Goal: Task Accomplishment & Management: Use online tool/utility

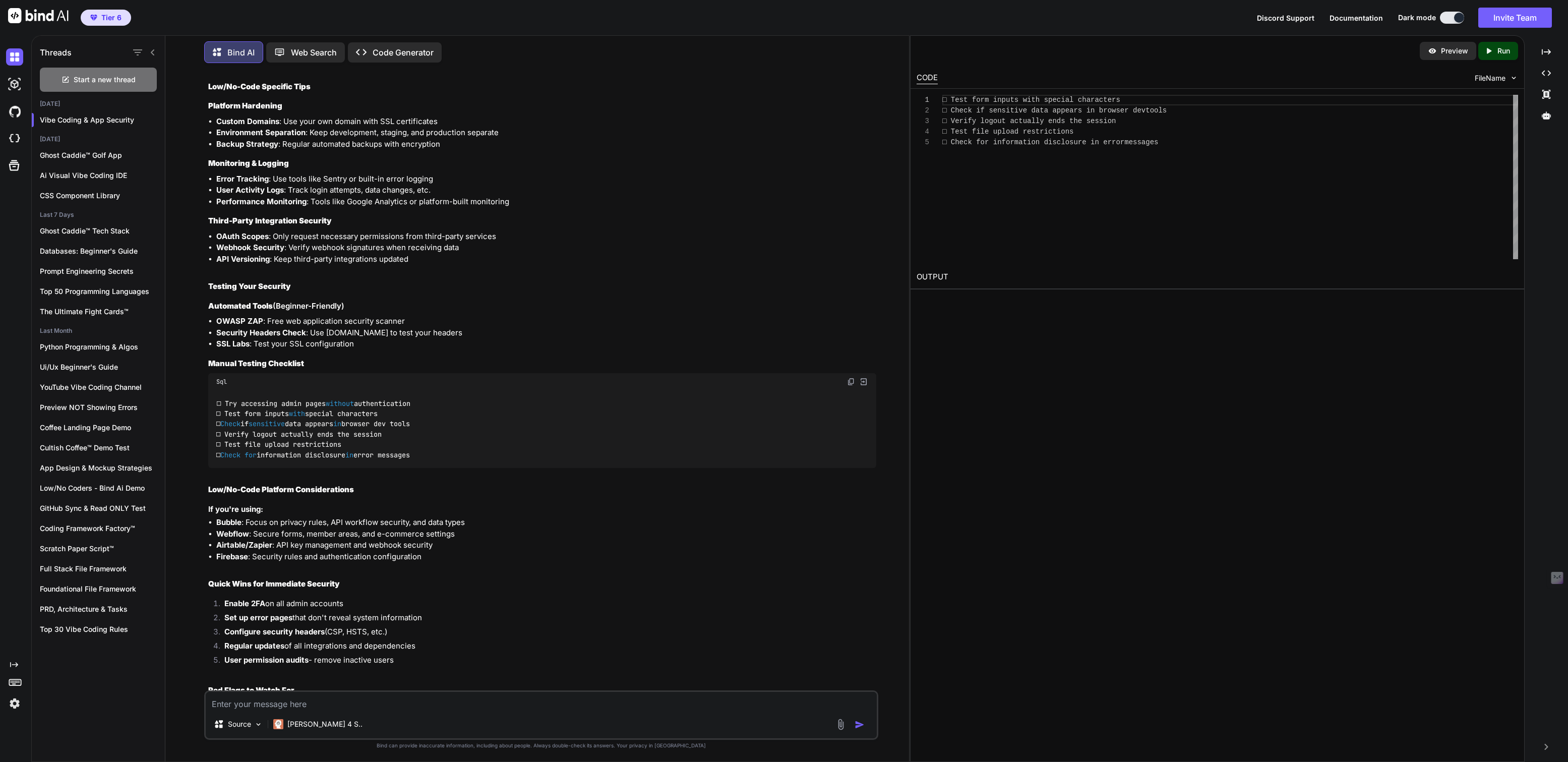
scroll to position [513, 0]
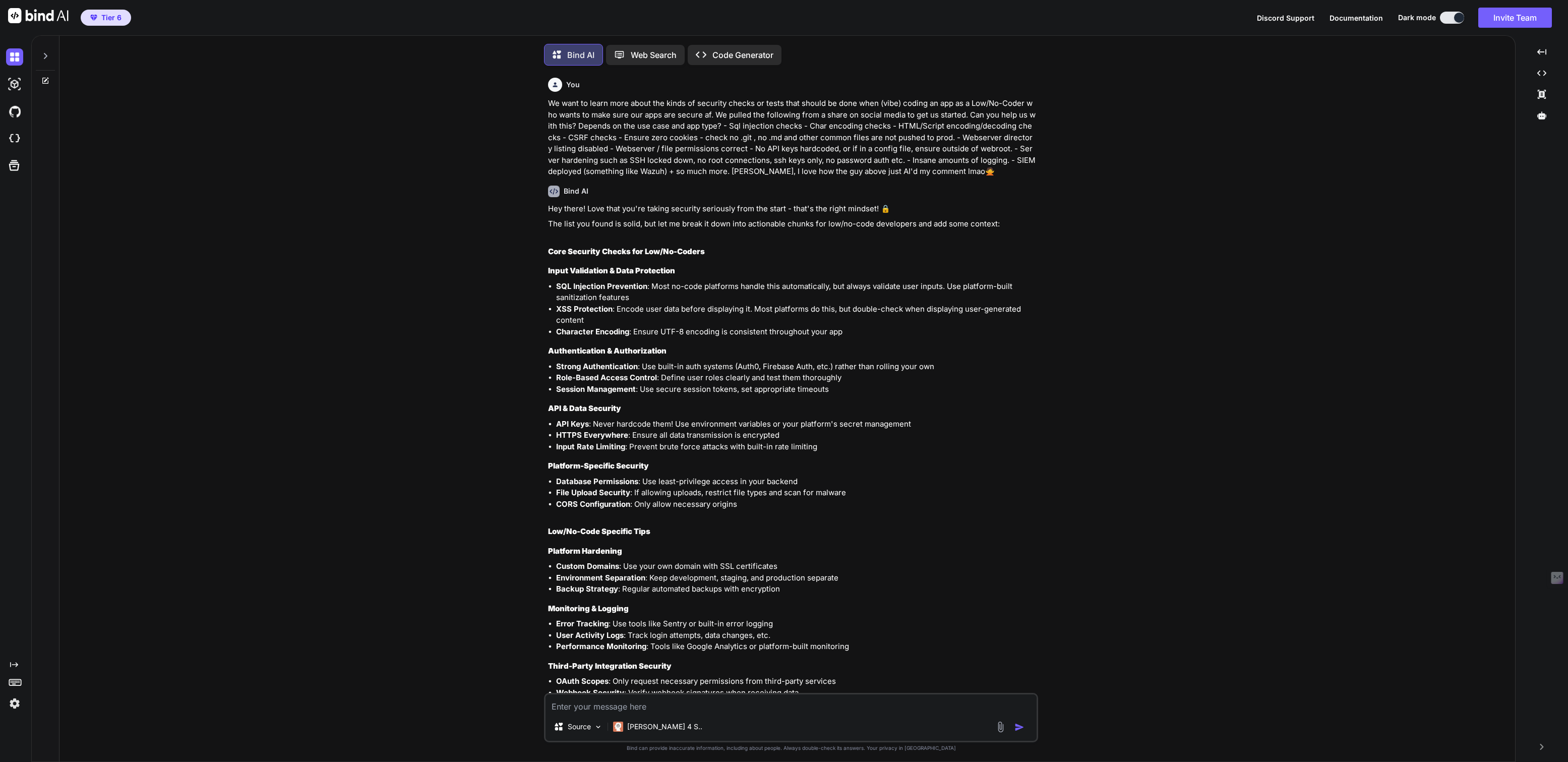
type textarea "x"
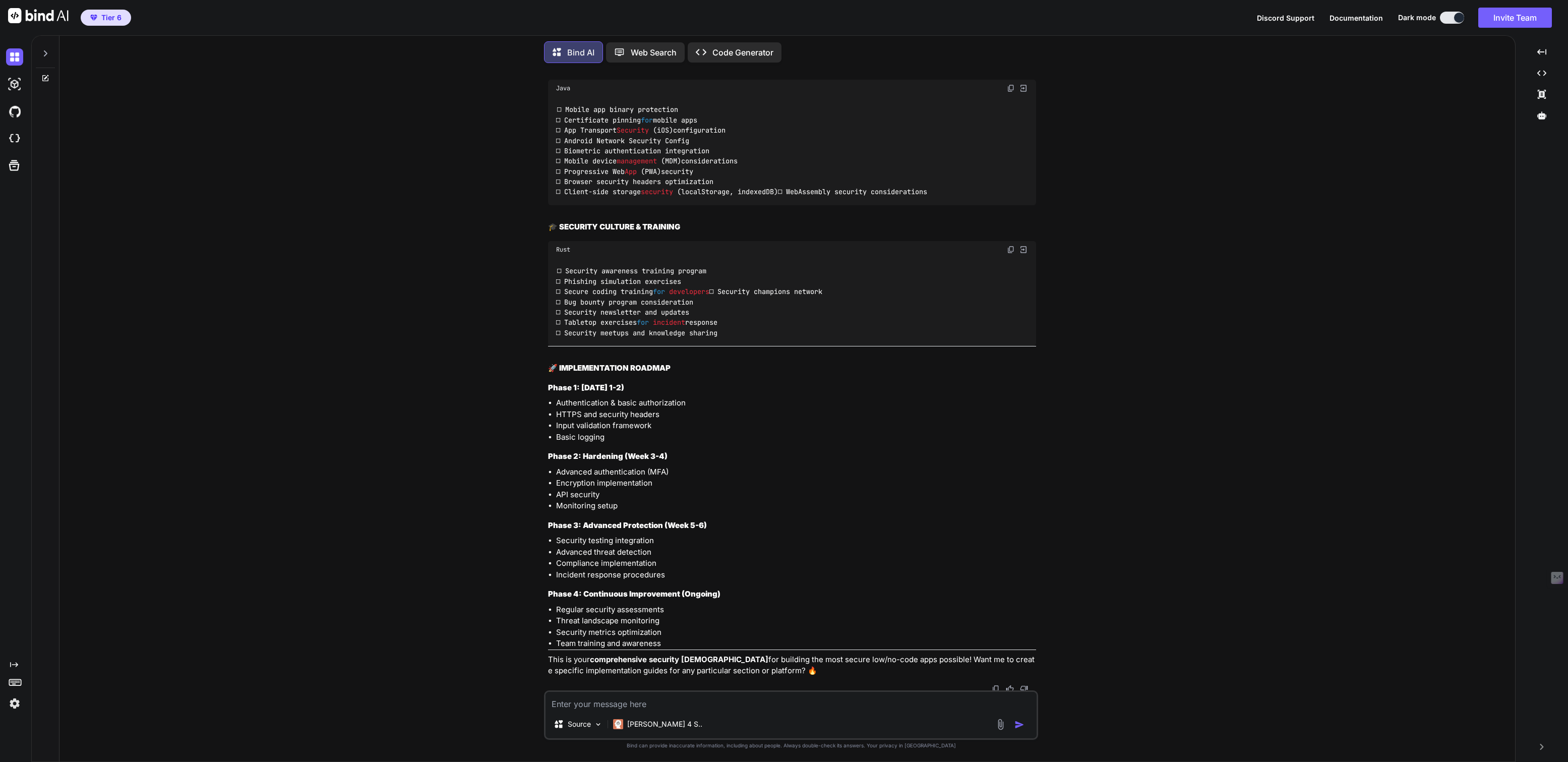
scroll to position [4692, 0]
click at [996, 682] on img at bounding box center [996, 686] width 8 height 8
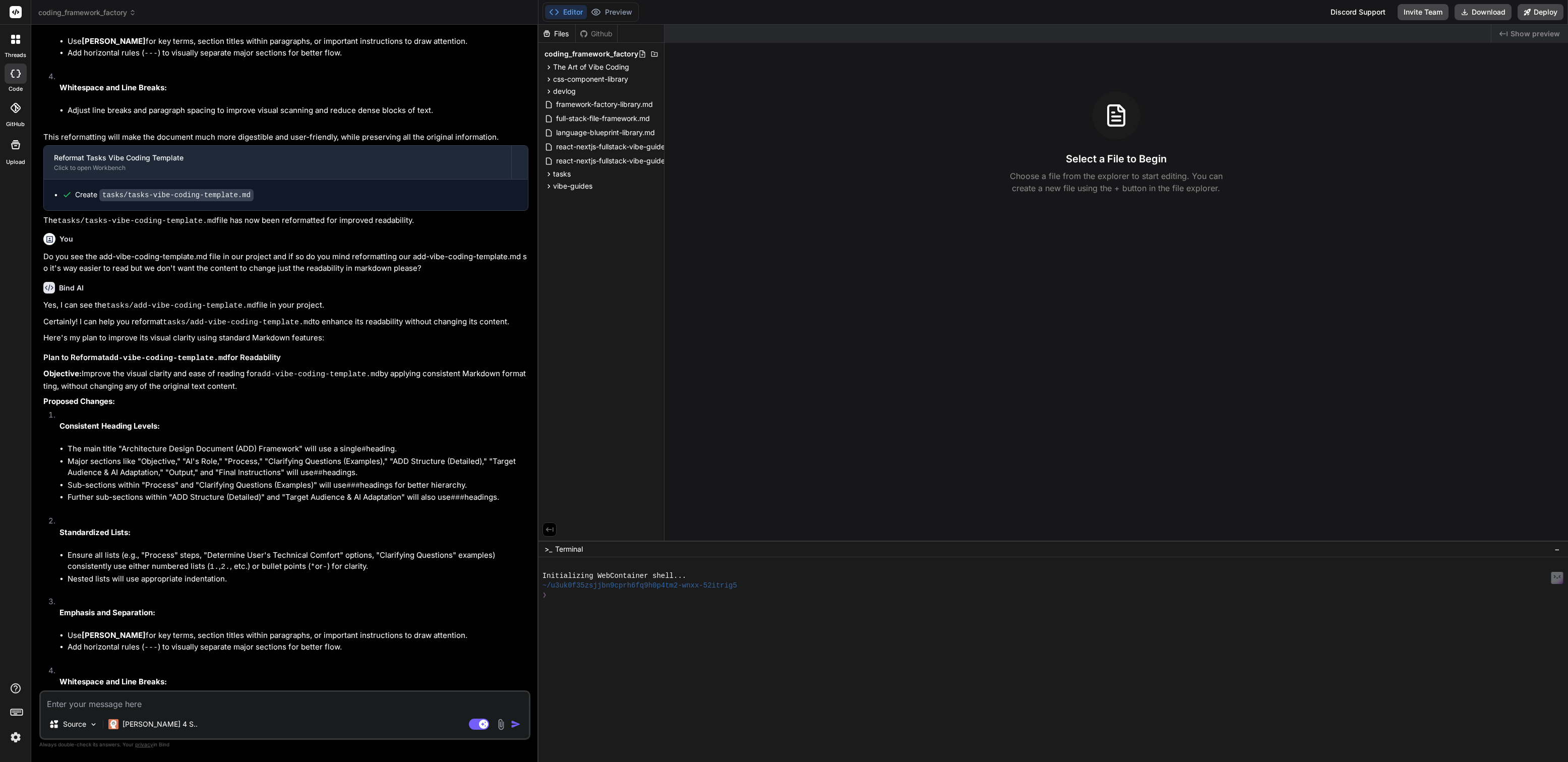
scroll to position [1213, 0]
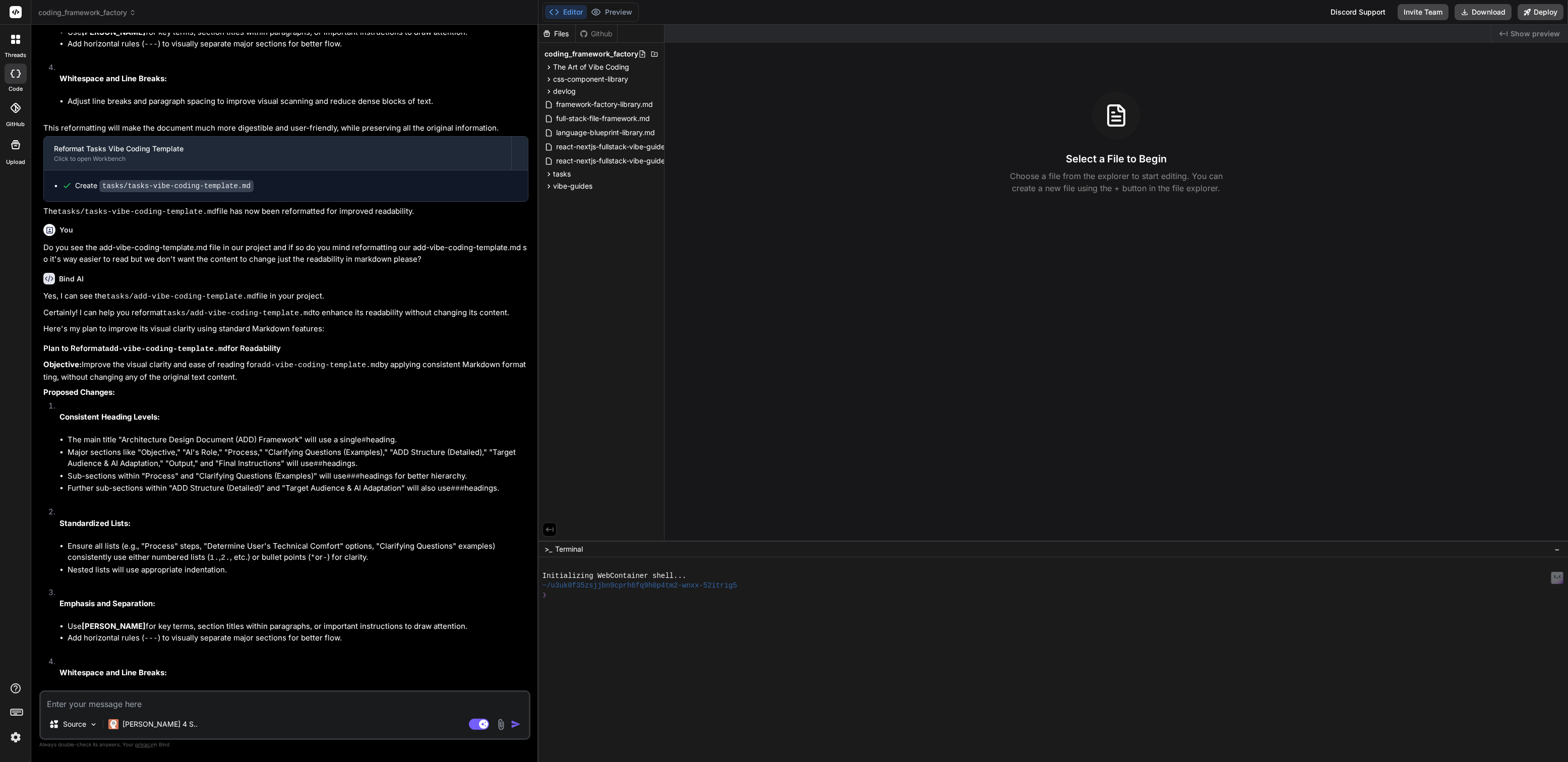
scroll to position [1213, 0]
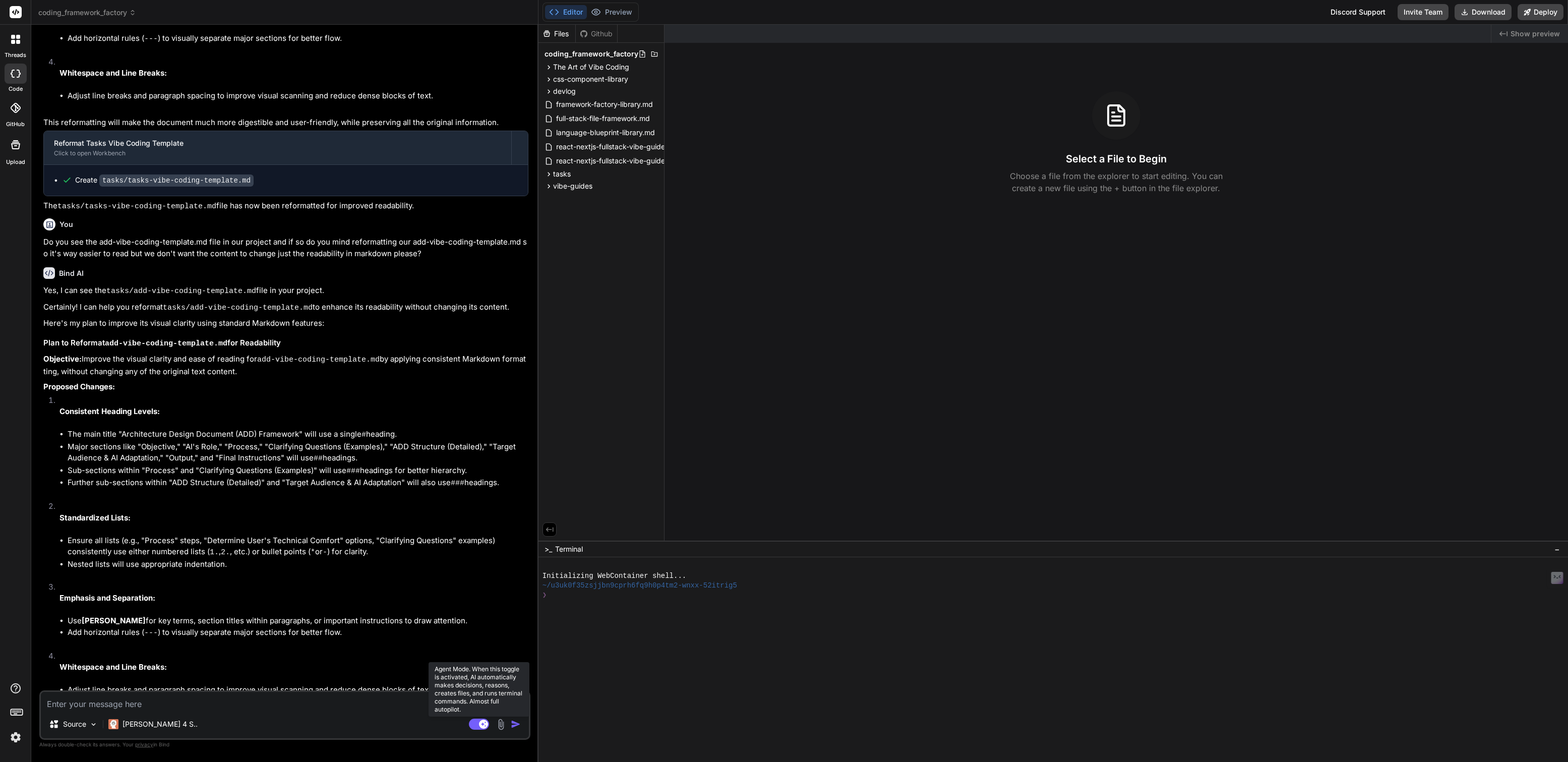
click at [480, 722] on rect at bounding box center [484, 724] width 9 height 9
type textarea "x"
click at [569, 79] on span "css-component-library" at bounding box center [590, 79] width 75 height 10
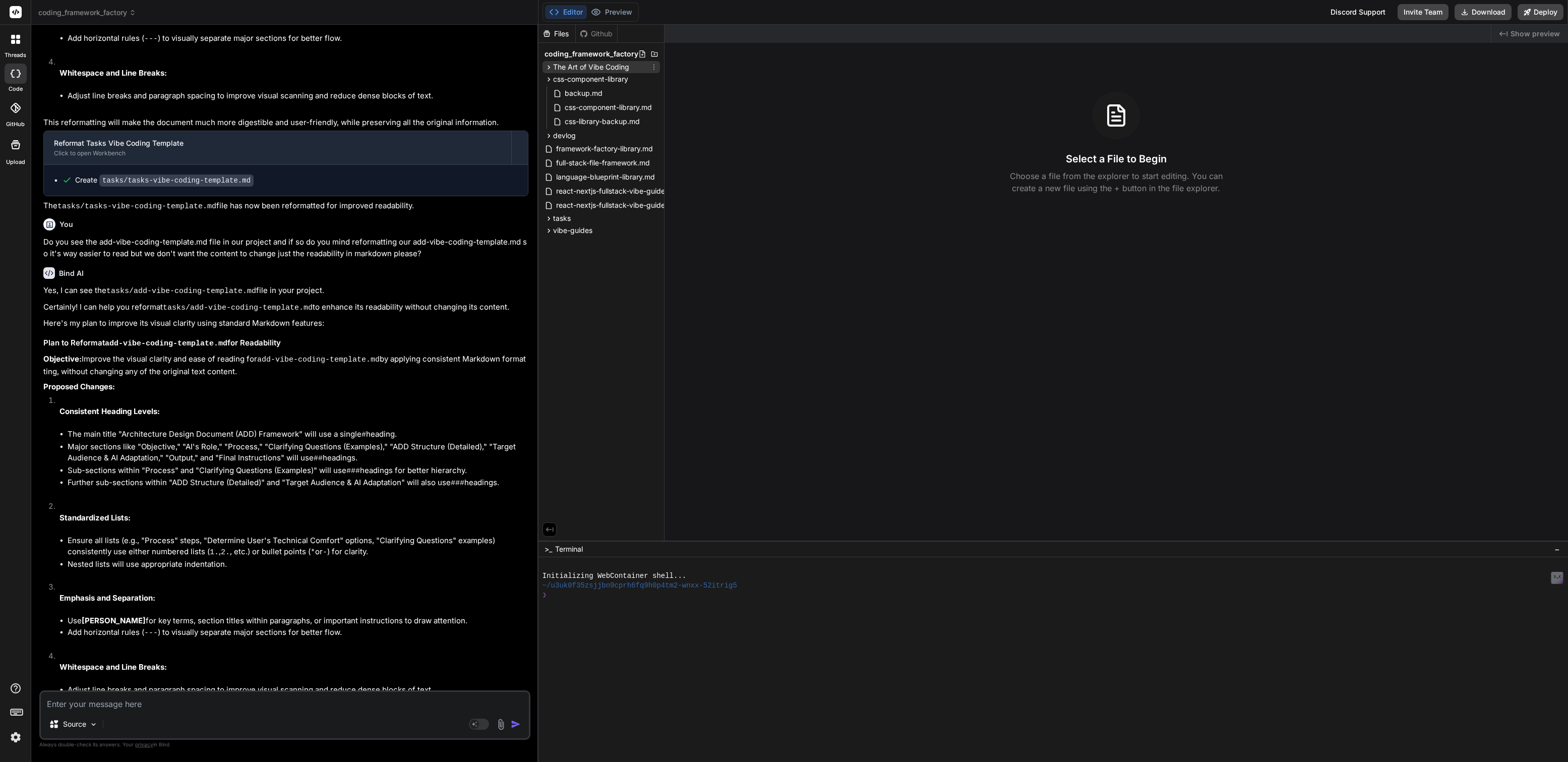
click at [604, 72] on div "The Art of Vibe Coding" at bounding box center [601, 67] width 117 height 12
click at [653, 63] on icon at bounding box center [654, 67] width 8 height 8
click at [597, 121] on span "Add folder" at bounding box center [590, 125] width 35 height 10
click at [600, 80] on input "compliance and security" at bounding box center [614, 80] width 110 height 12
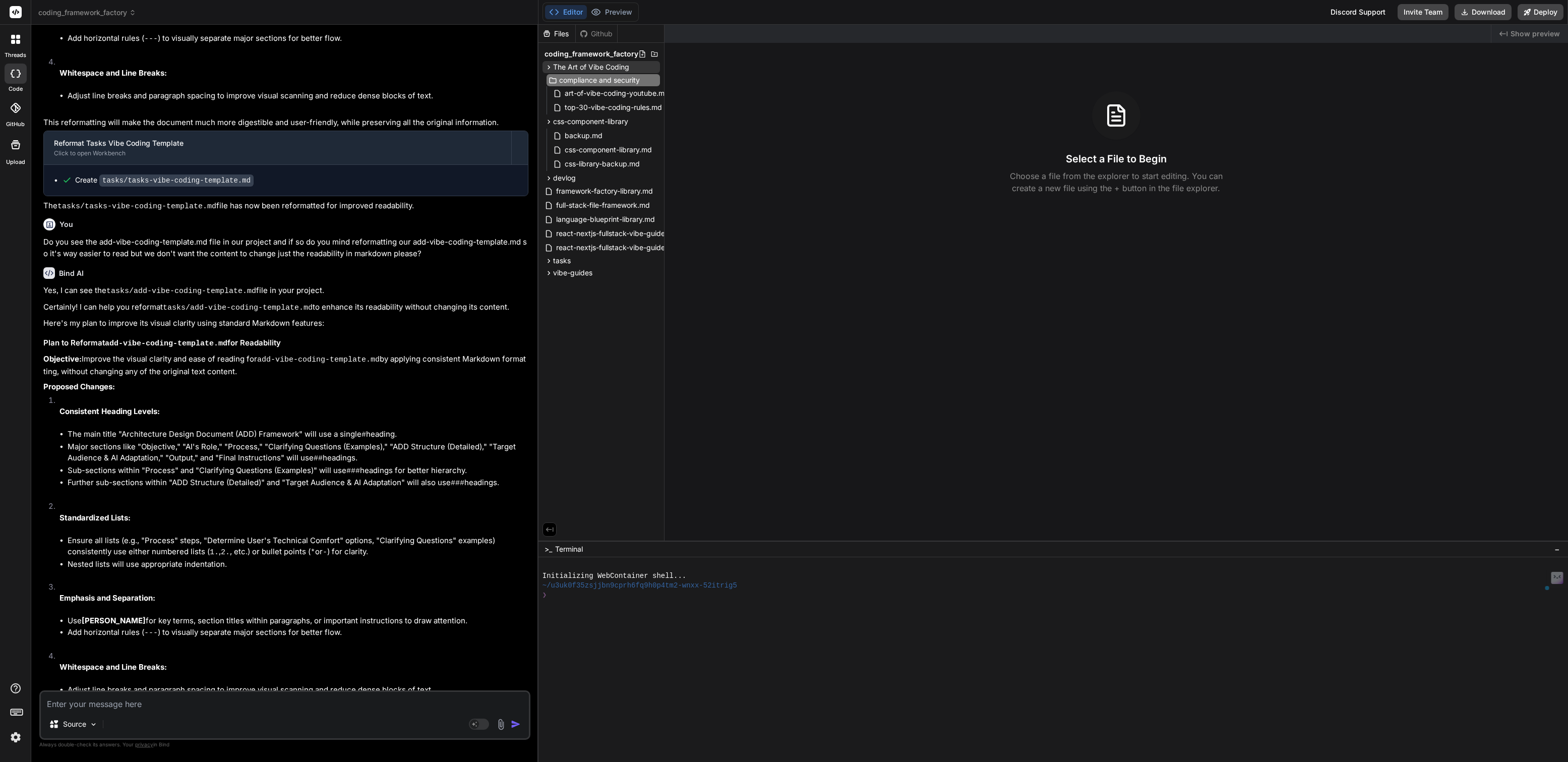
click at [600, 80] on input "compliance and security" at bounding box center [614, 80] width 110 height 12
type input "compliance & security"
click at [608, 108] on span "compliance & security" at bounding box center [598, 108] width 72 height 10
click at [652, 110] on icon at bounding box center [654, 108] width 8 height 8
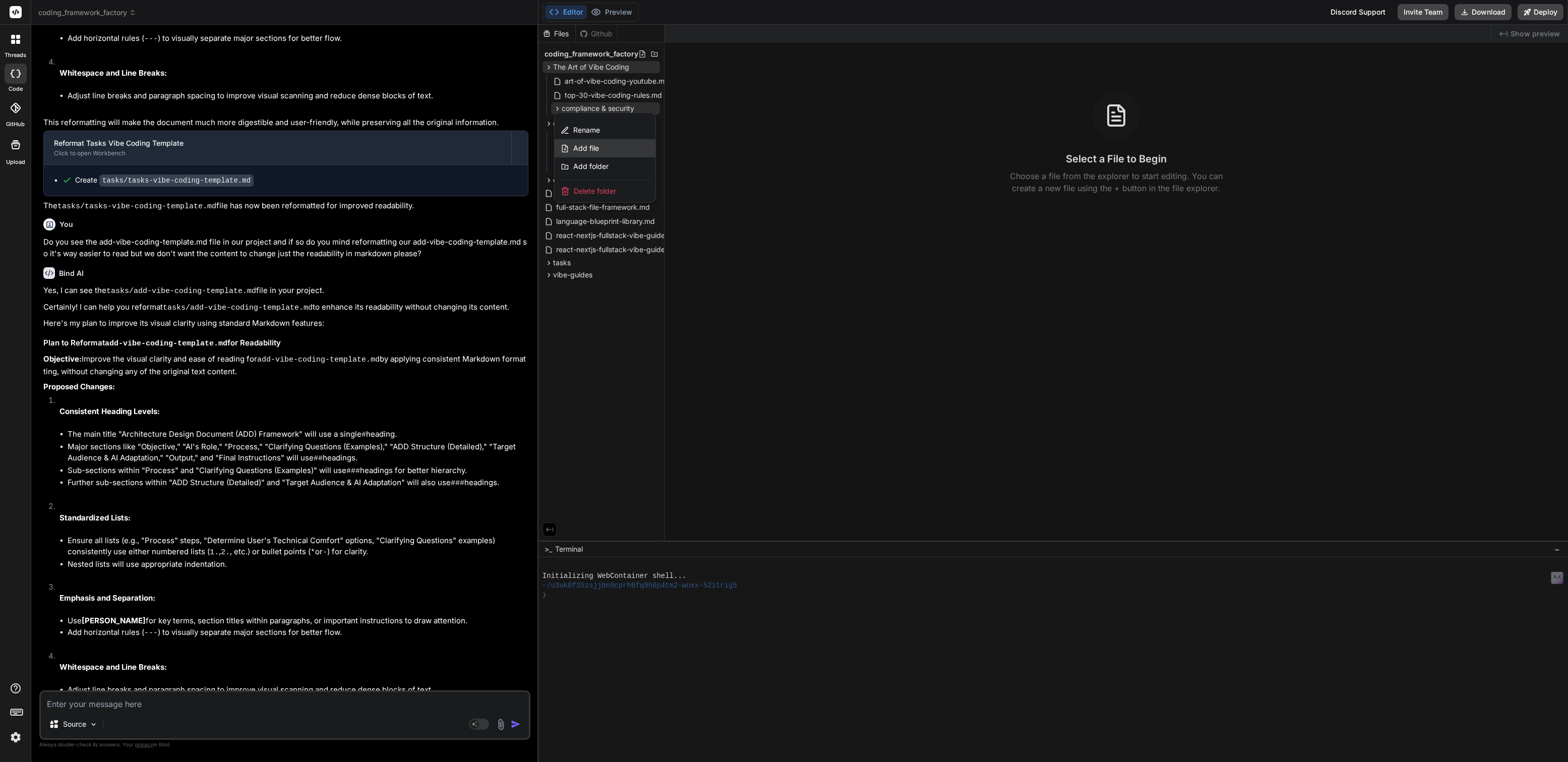
click at [584, 145] on span "Add file" at bounding box center [586, 148] width 26 height 10
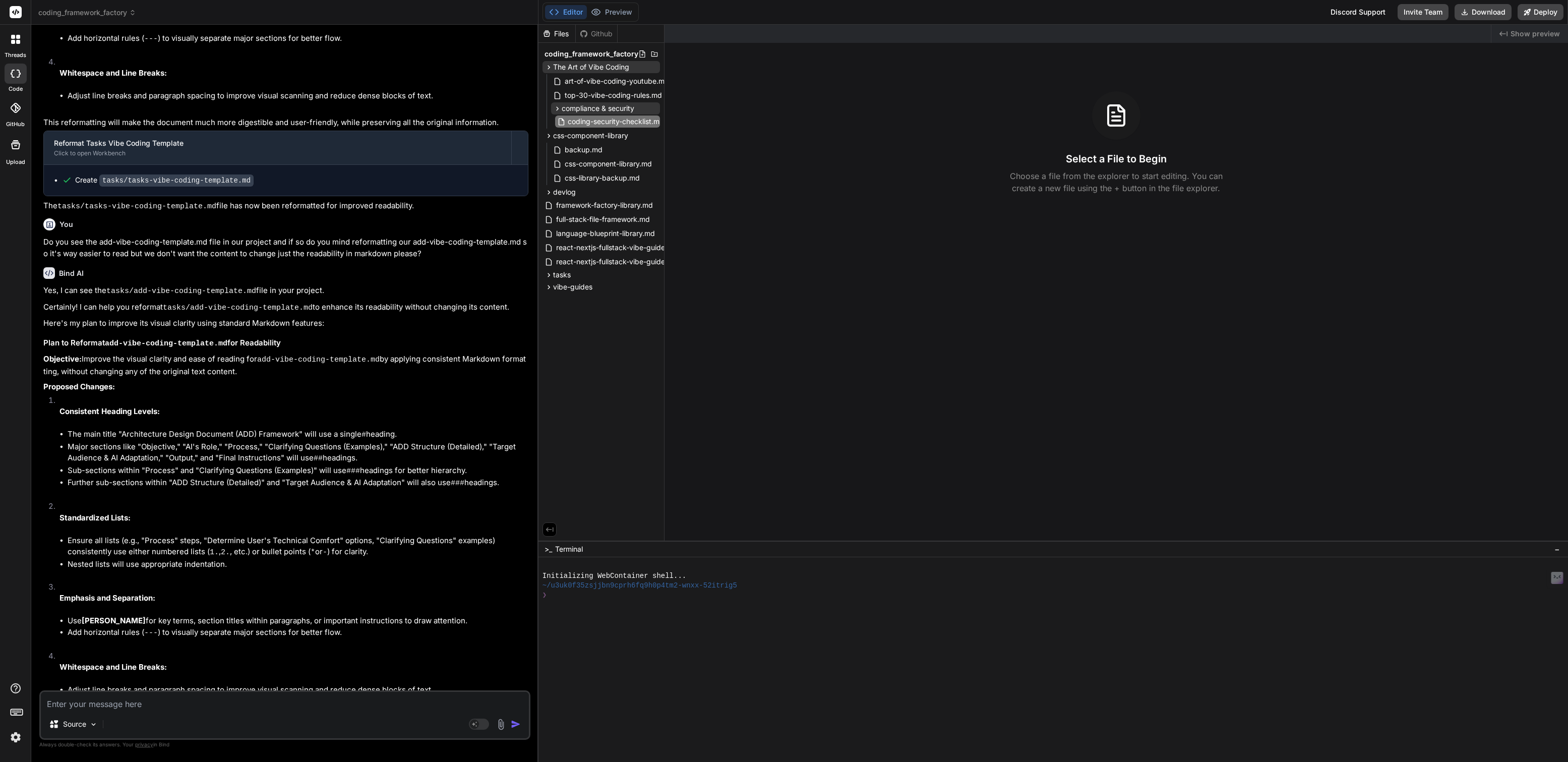
scroll to position [0, 18]
type input "coding-security-checklist.md"
type textarea "x"
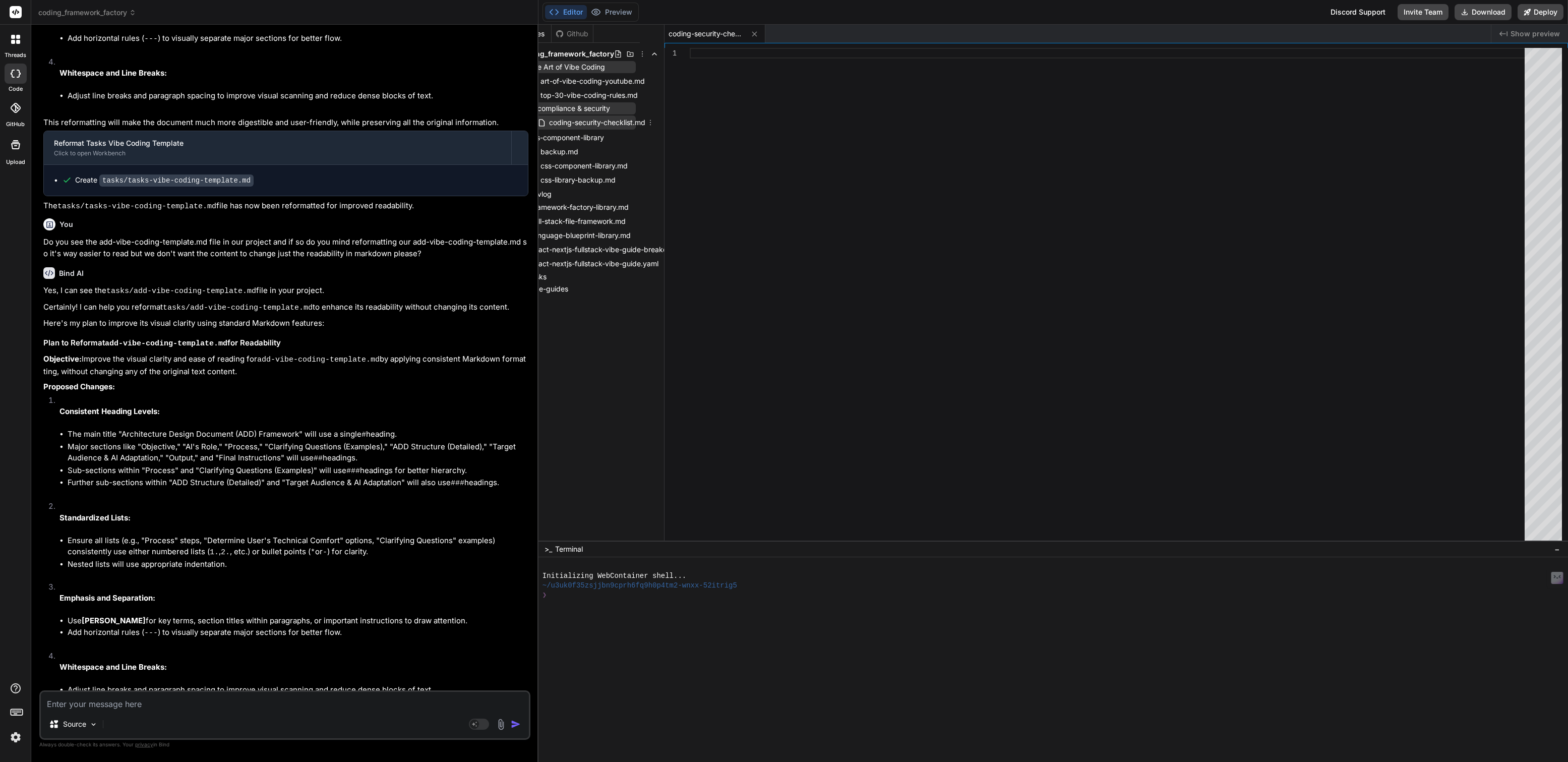
scroll to position [0, 25]
click at [651, 121] on icon at bounding box center [649, 123] width 8 height 8
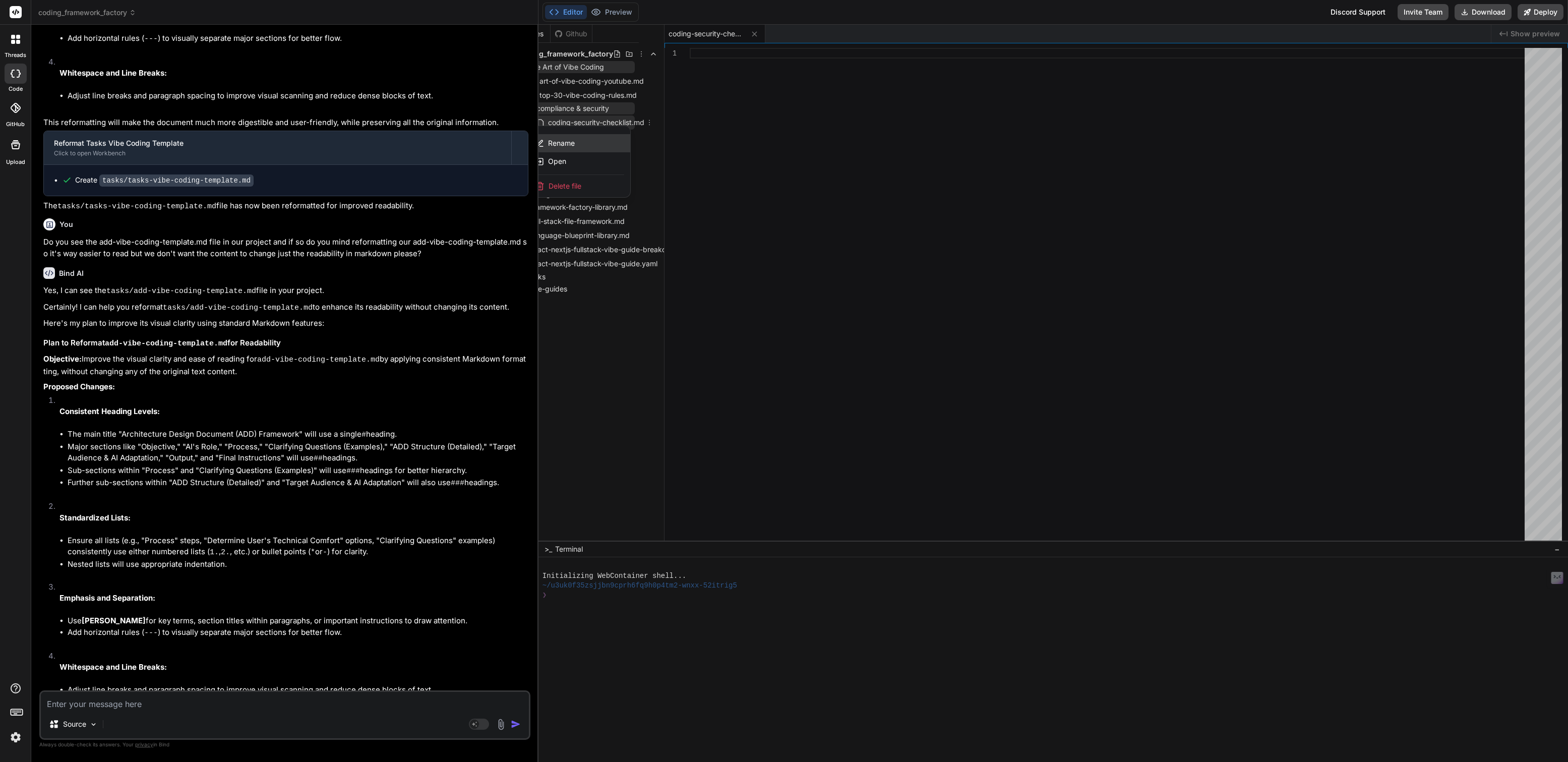
click at [567, 142] on span "Rename" at bounding box center [561, 143] width 27 height 10
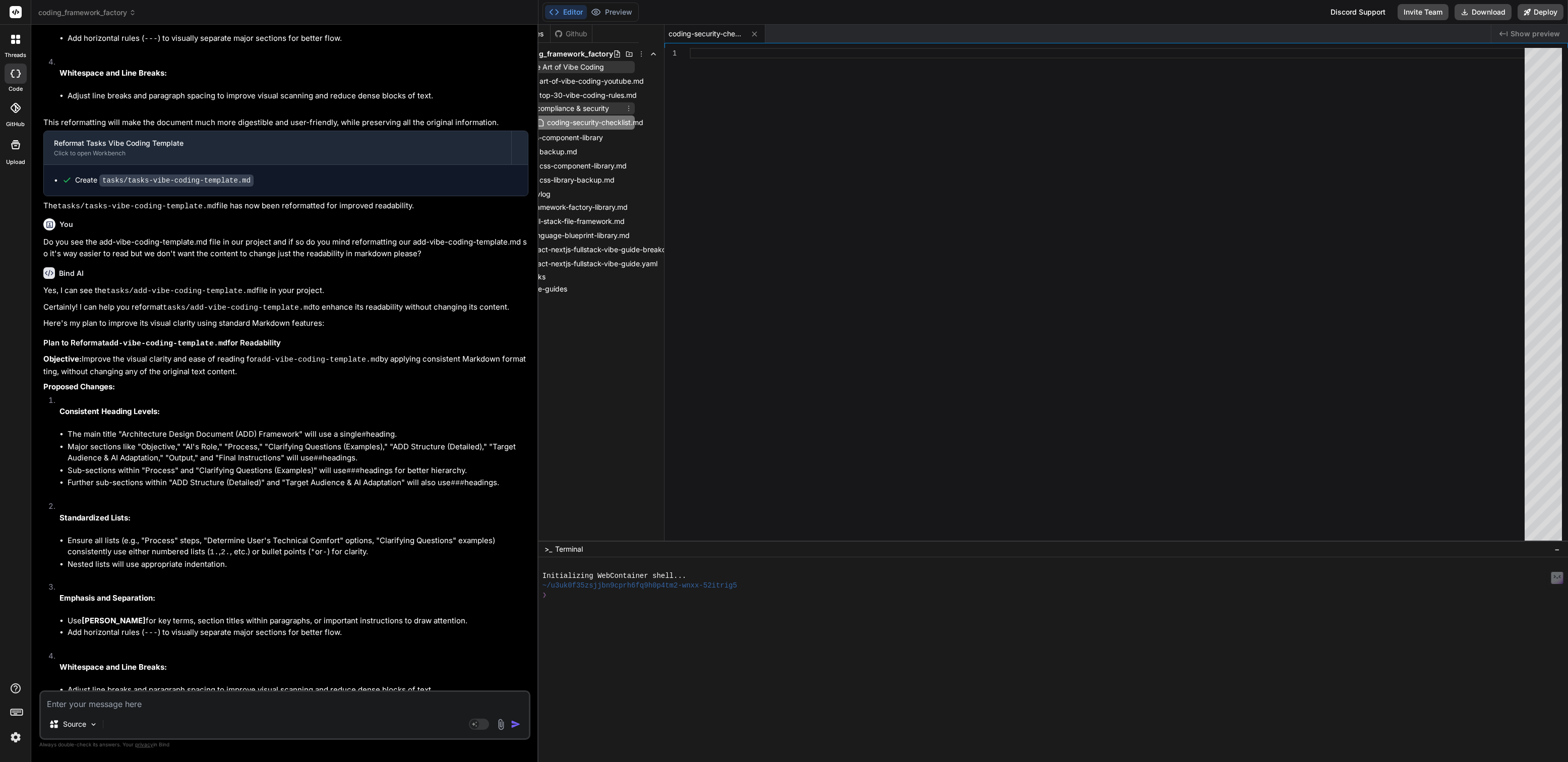
scroll to position [0, 9]
click at [598, 123] on input "coding-security-checklist.md" at bounding box center [618, 123] width 110 height 12
click at [573, 121] on input "coding-security-framework-checklist.md" at bounding box center [618, 123] width 110 height 12
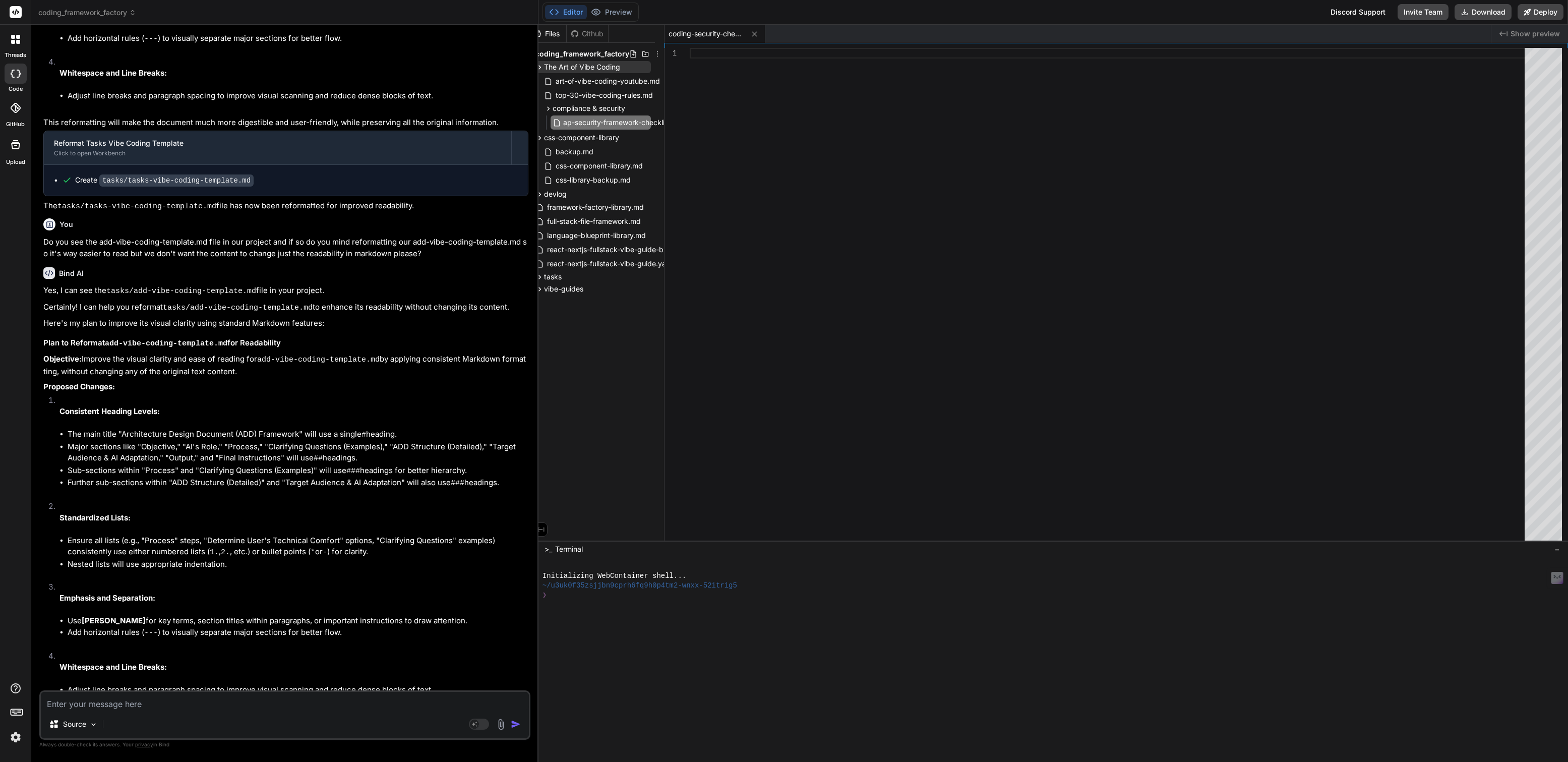
type input "app-security-framework-checklist.md"
click at [707, 58] on div at bounding box center [1110, 296] width 841 height 497
type textarea "--- This is your **comprehensive security [DEMOGRAPHIC_DATA]** for building the…"
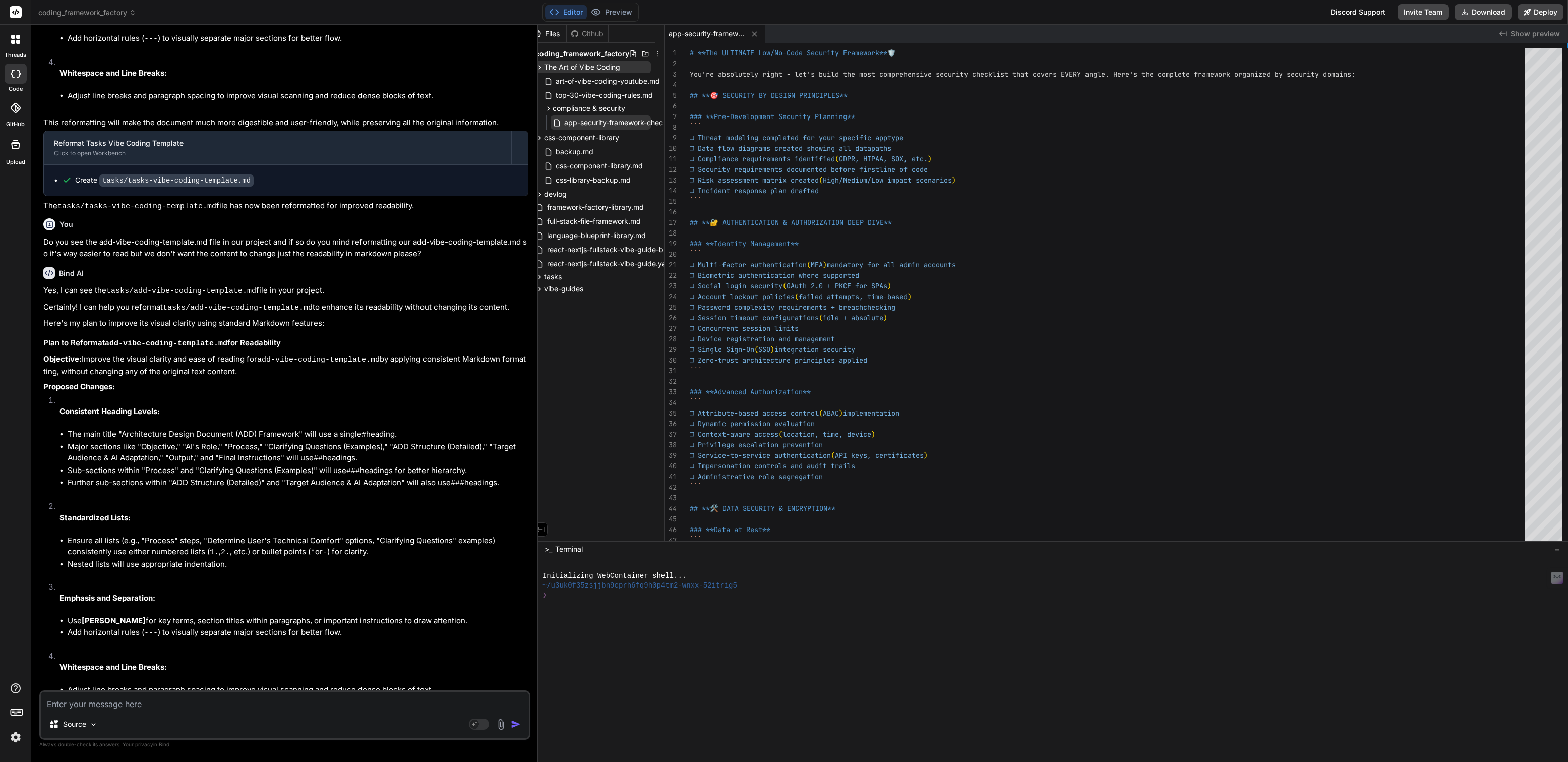
click at [613, 122] on span "app-security-framework-checklist.md" at bounding box center [626, 123] width 127 height 12
click at [649, 121] on icon at bounding box center [648, 123] width 8 height 8
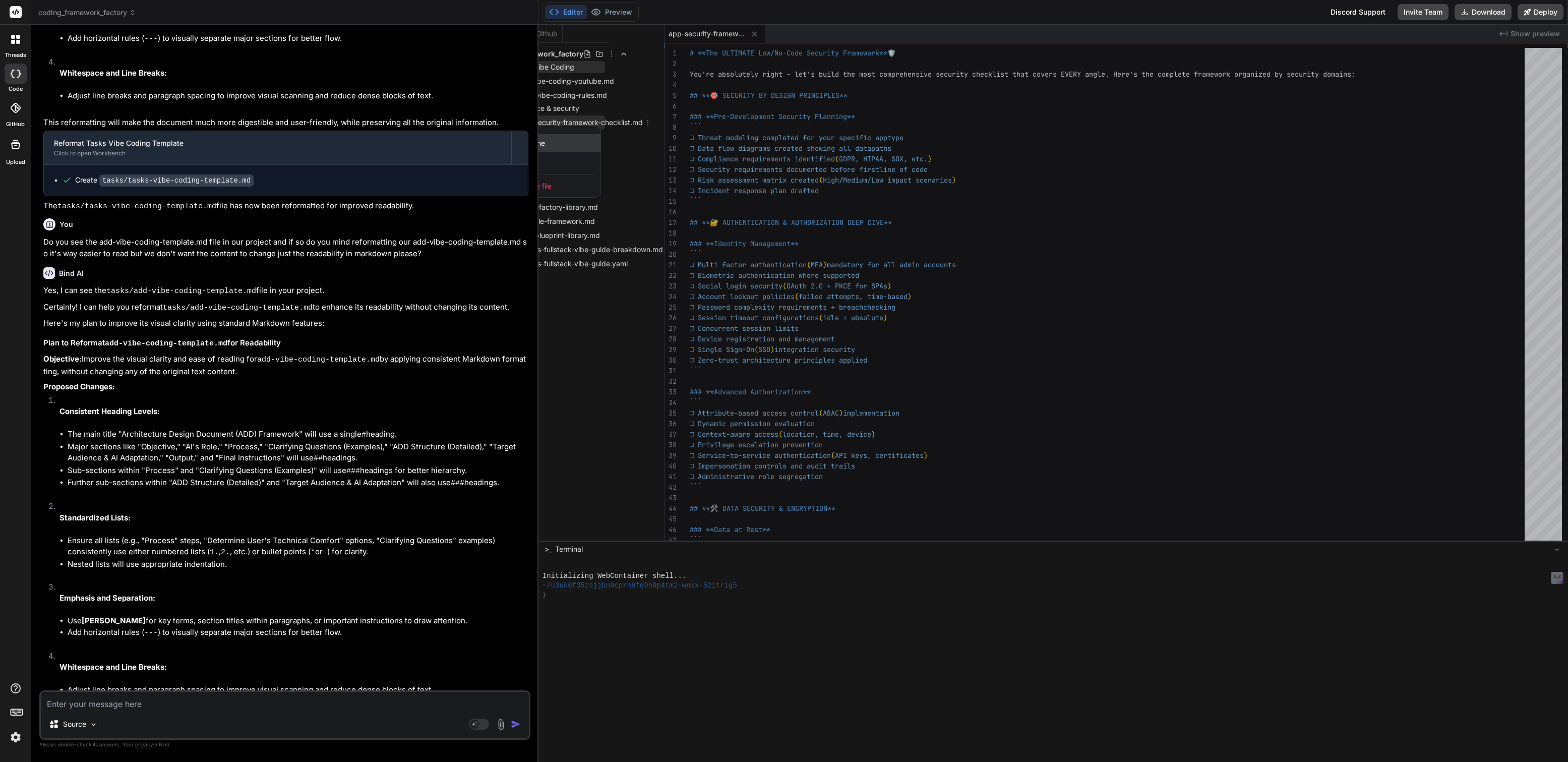
click at [545, 141] on div "Rename" at bounding box center [550, 143] width 101 height 18
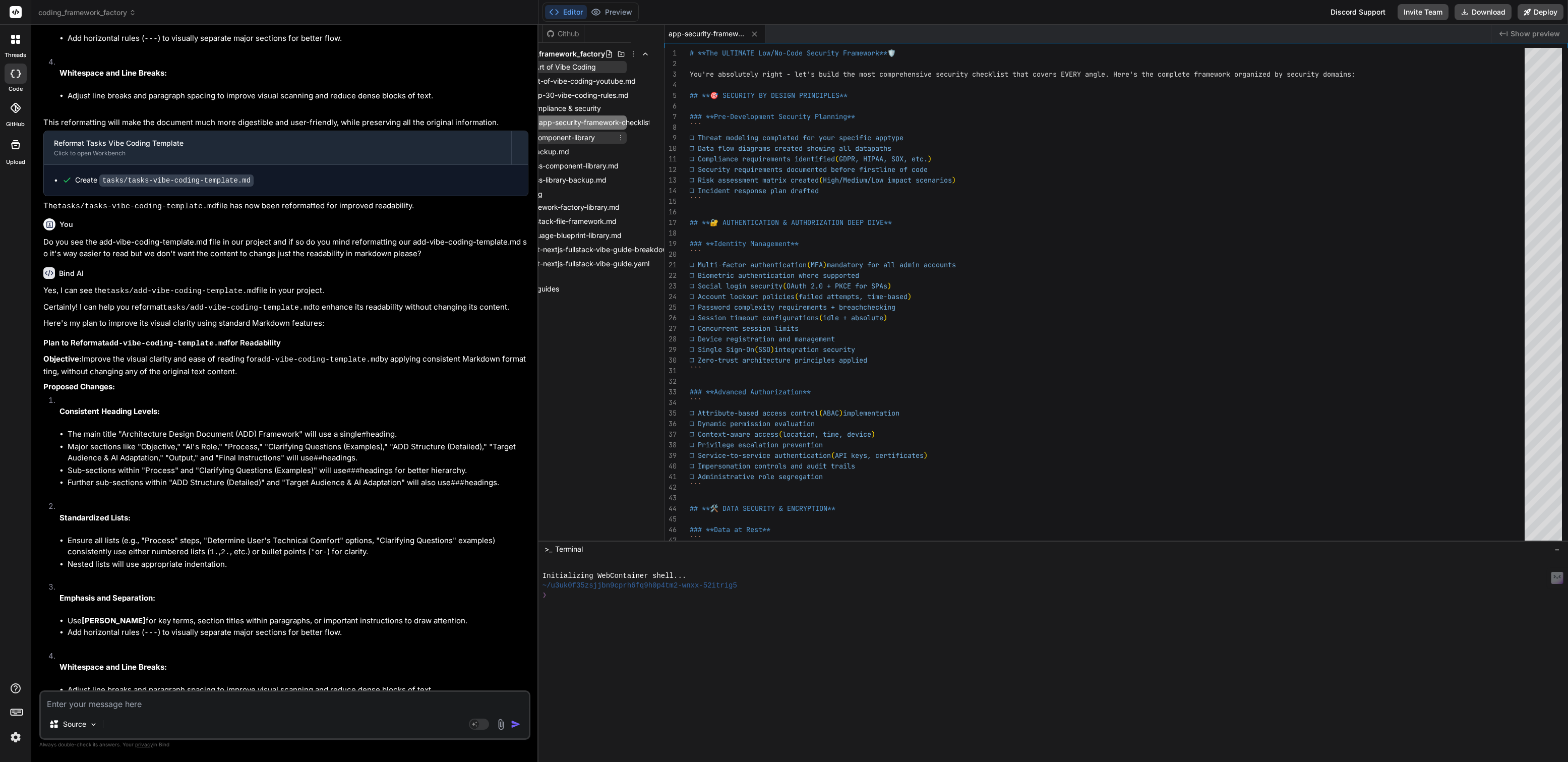
scroll to position [0, 46]
click at [592, 117] on input "app-security-framework-checklist.md" at bounding box center [594, 123] width 110 height 12
click at [594, 125] on input "app-security-framework-checklist.md" at bounding box center [594, 123] width 110 height 12
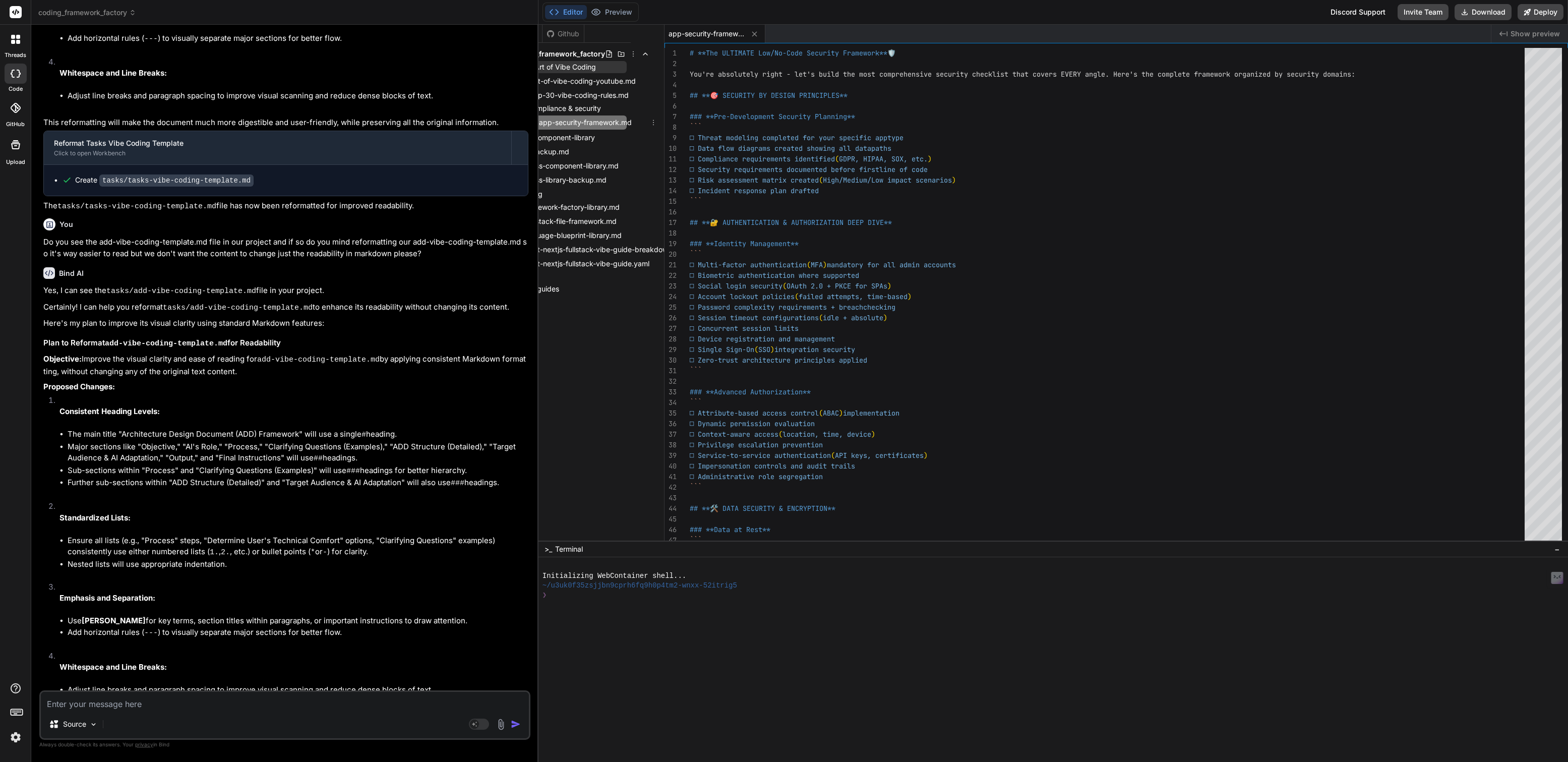
scroll to position [0, 0]
type input "ibe-coding-security-framework.md"
click at [660, 122] on icon at bounding box center [661, 123] width 8 height 8
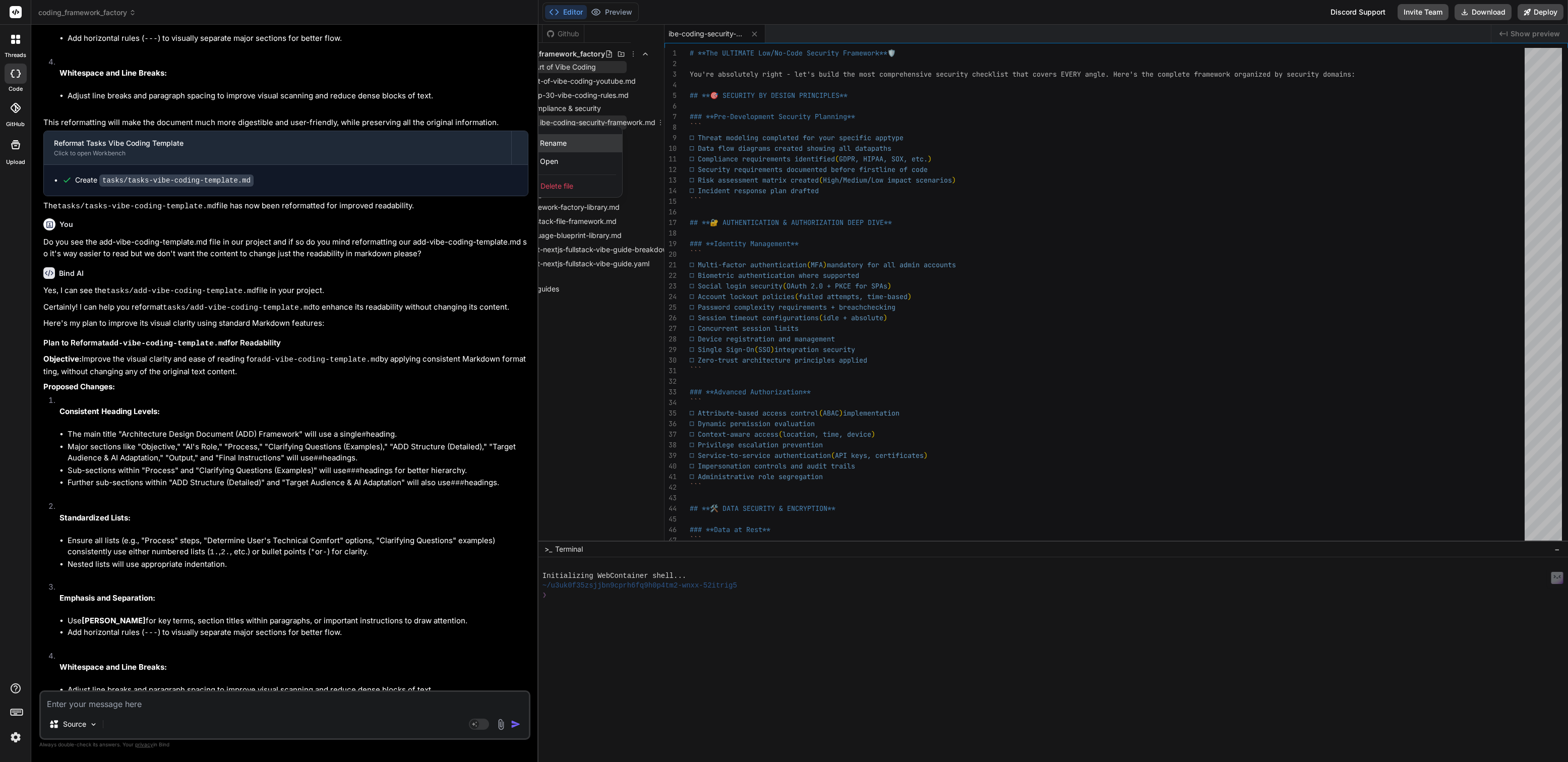
click at [562, 141] on span "Rename" at bounding box center [553, 143] width 27 height 10
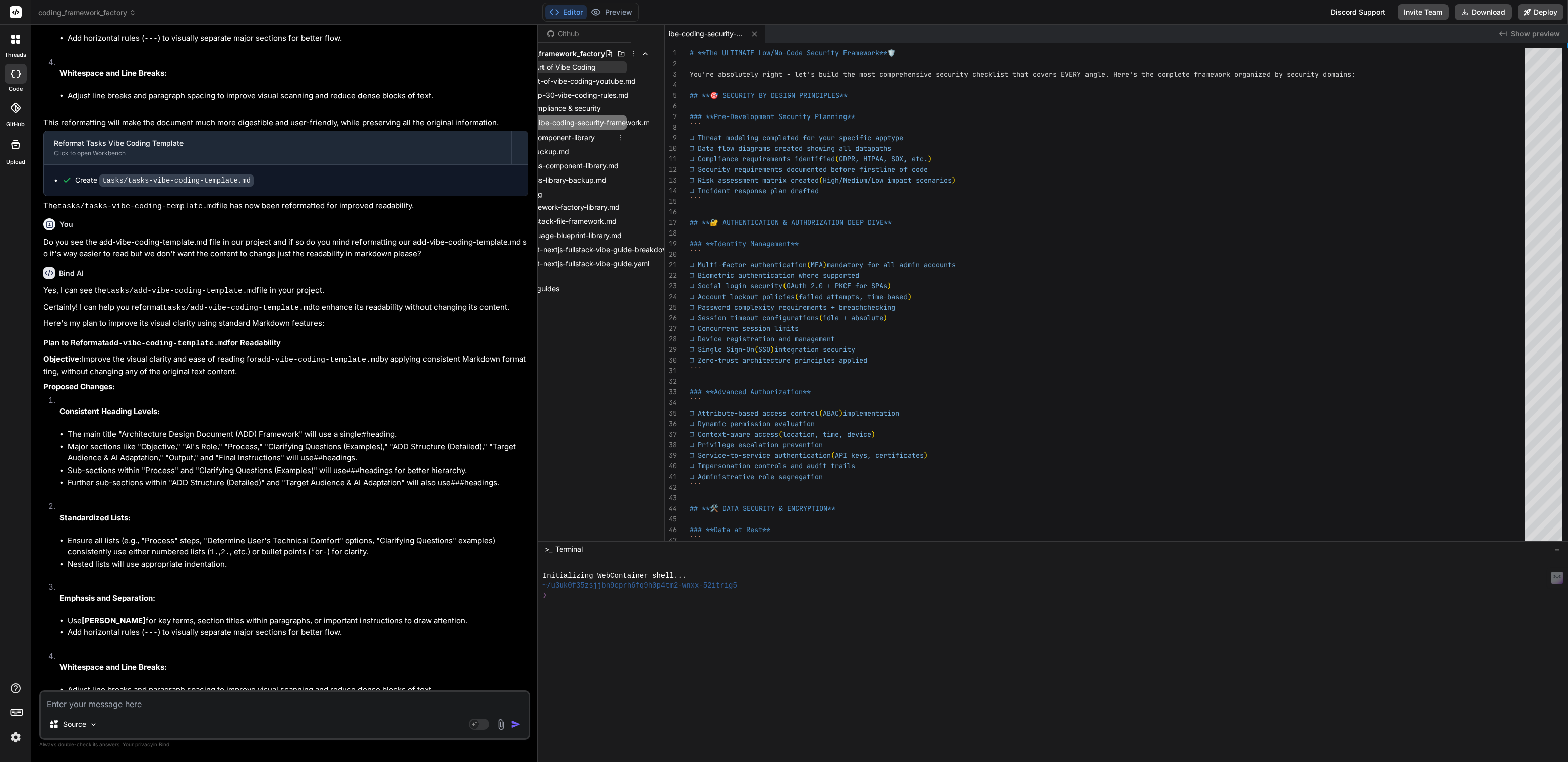
scroll to position [0, 37]
click at [549, 123] on input "ibe-coding-security-framework.md" at bounding box center [594, 123] width 110 height 12
type input "coding-security-framework.md"
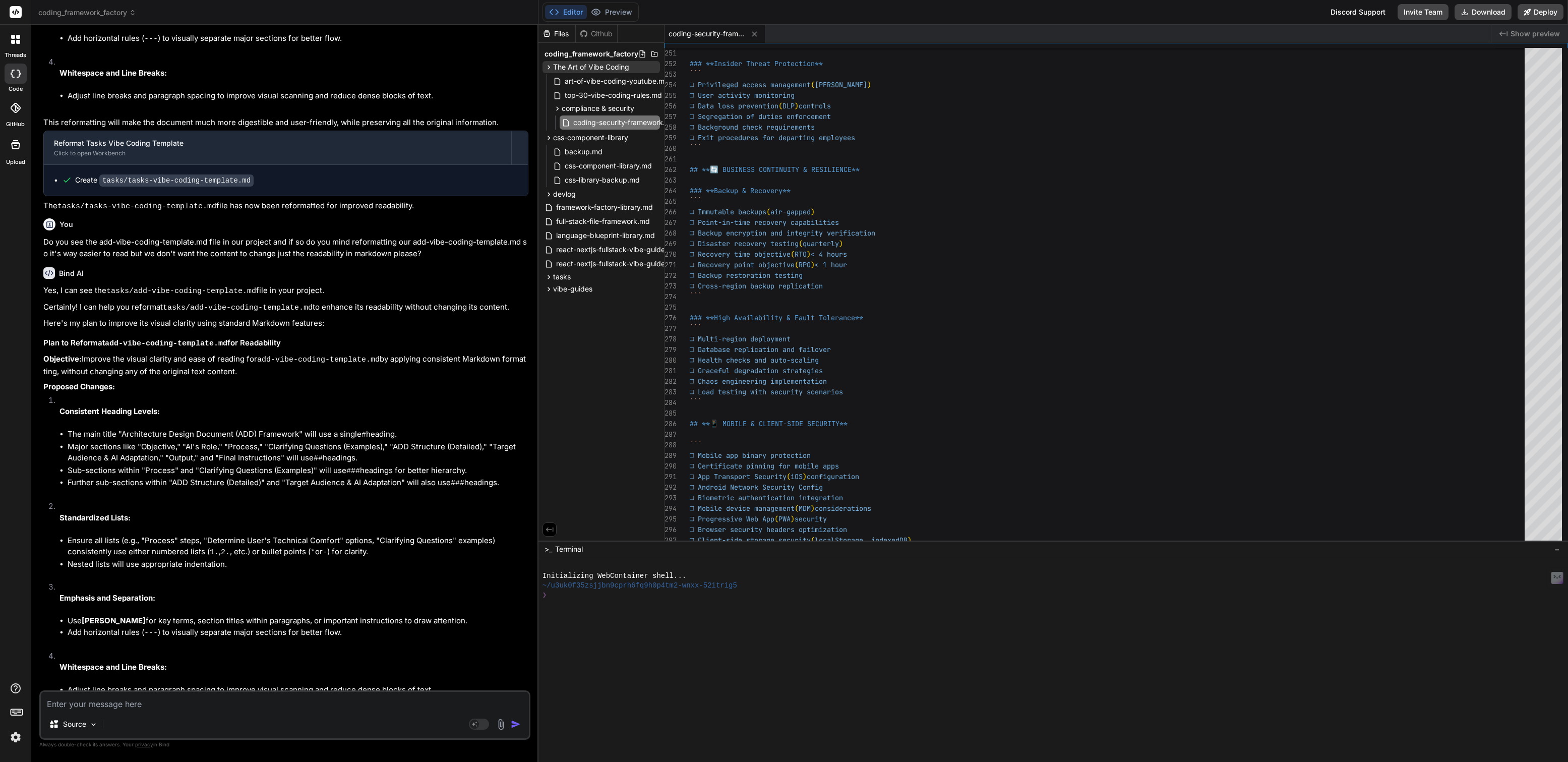
click at [20, 737] on img at bounding box center [16, 737] width 17 height 17
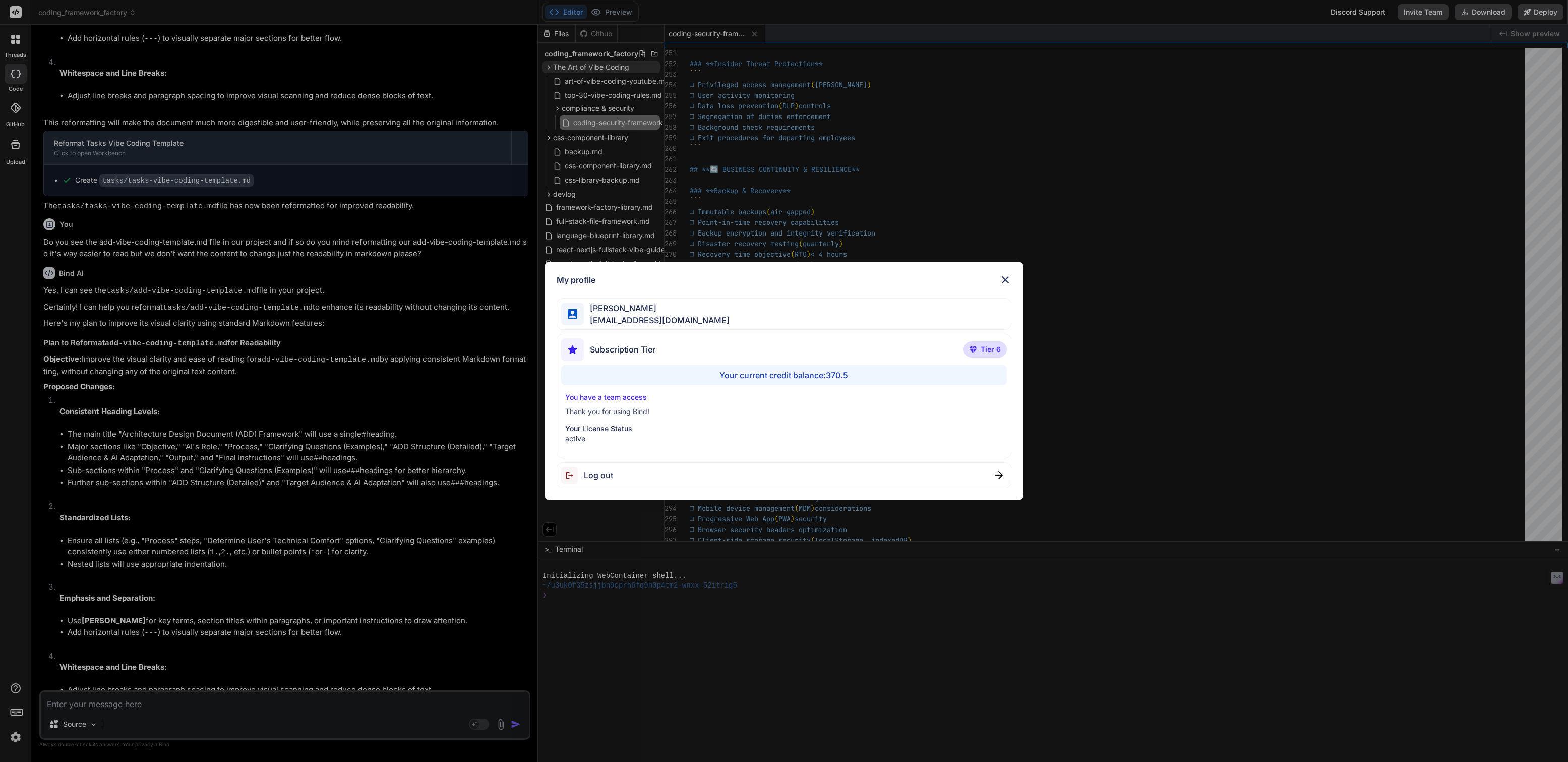
click at [19, 735] on div "My profile [PERSON_NAME] [EMAIL_ADDRESS][DOMAIN_NAME] Subscription Tier Tier 6 …" at bounding box center [784, 381] width 1568 height 762
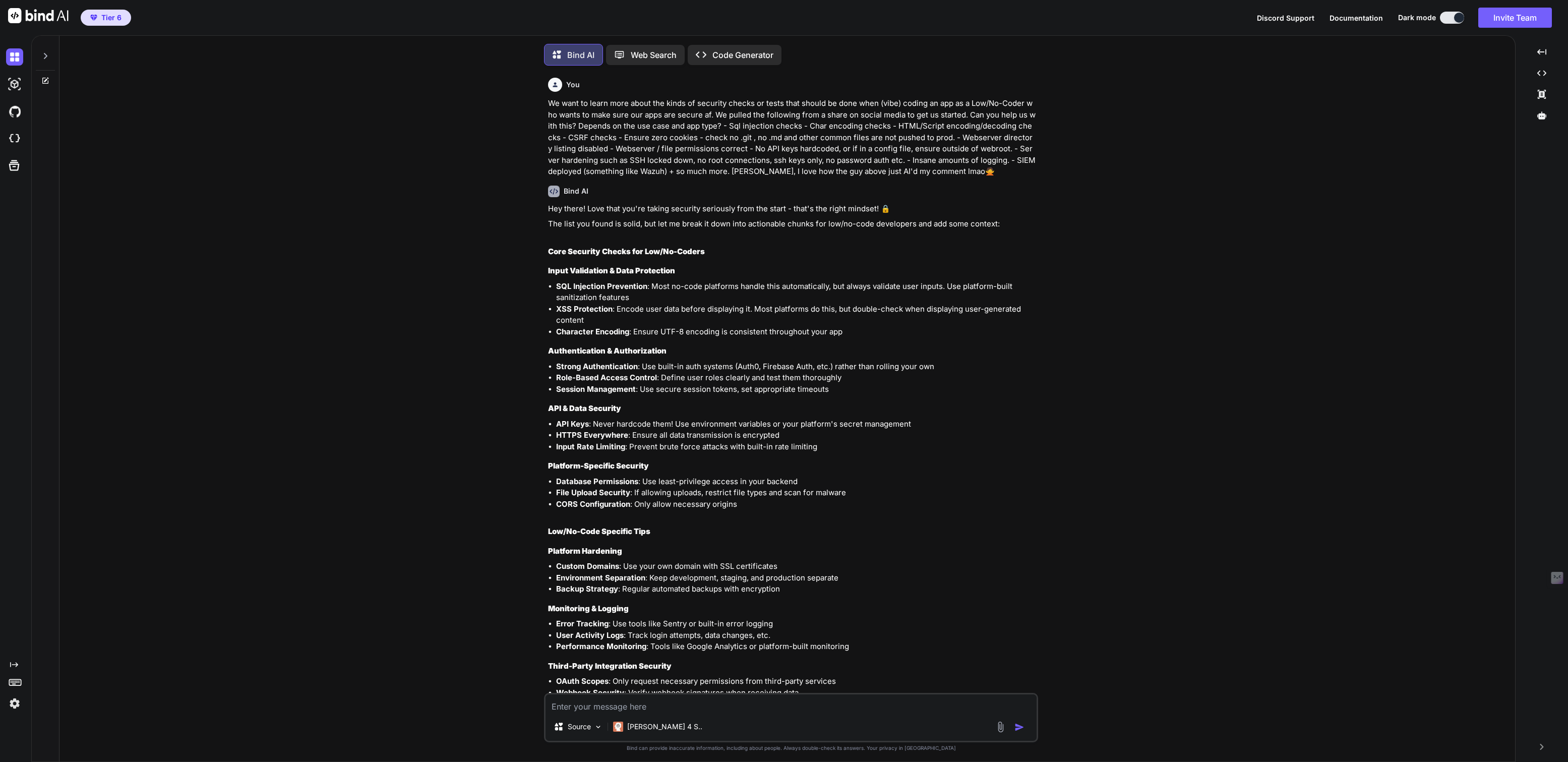
scroll to position [4692, 0]
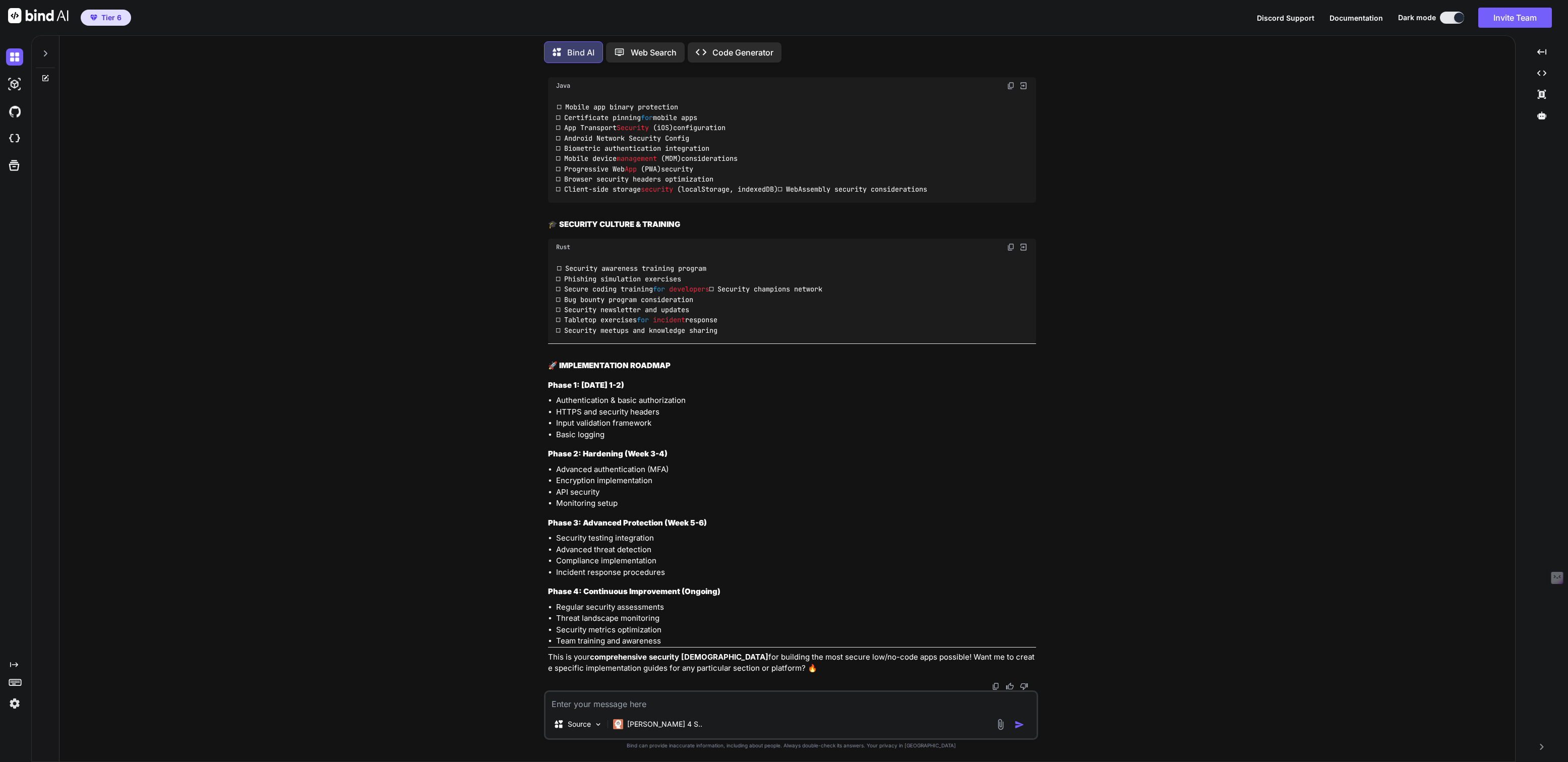
click at [46, 50] on icon at bounding box center [45, 54] width 8 height 8
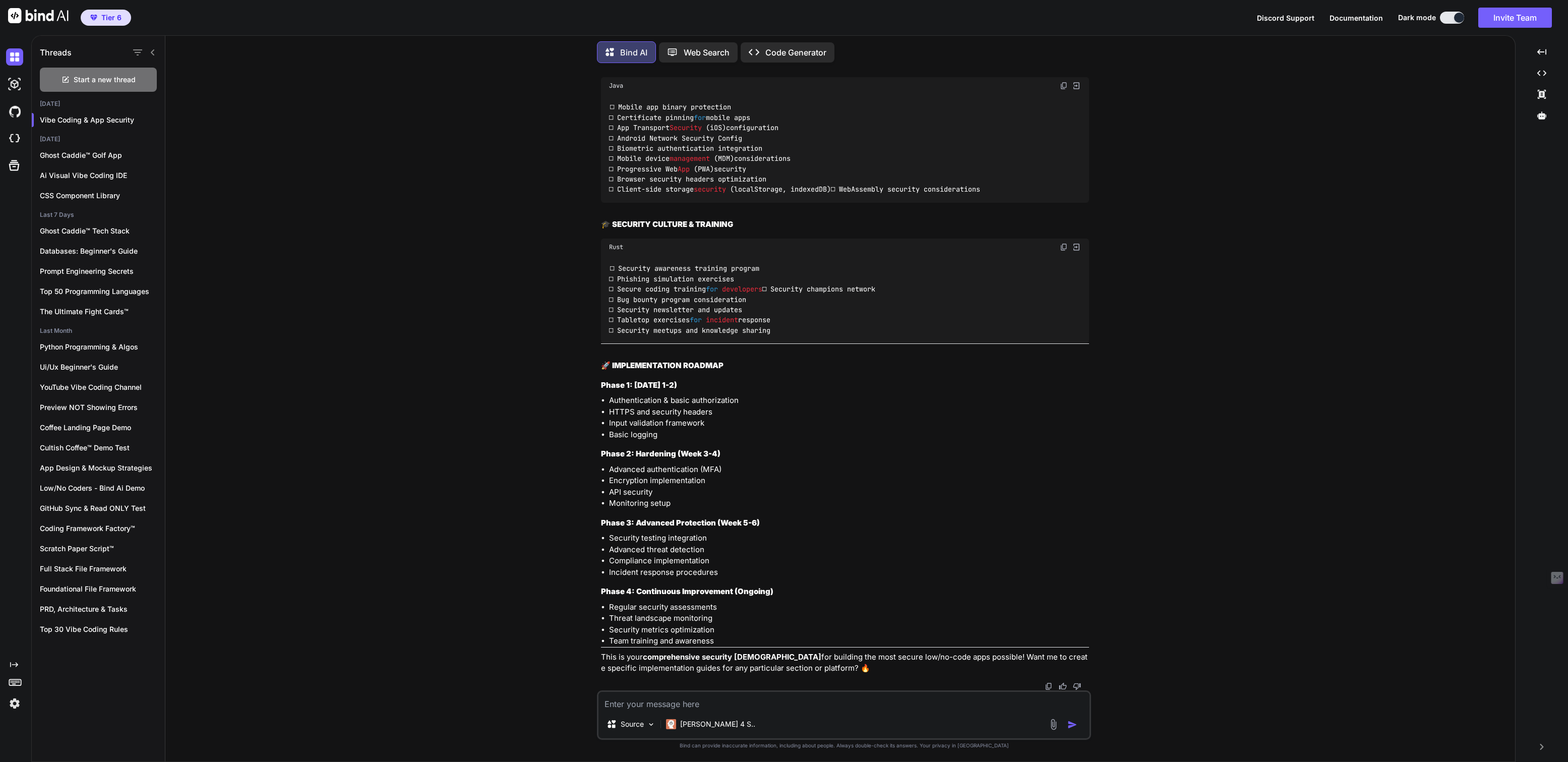
click at [683, 701] on textarea at bounding box center [844, 700] width 491 height 18
click at [688, 724] on p "[PERSON_NAME] 4 S.." at bounding box center [718, 724] width 75 height 10
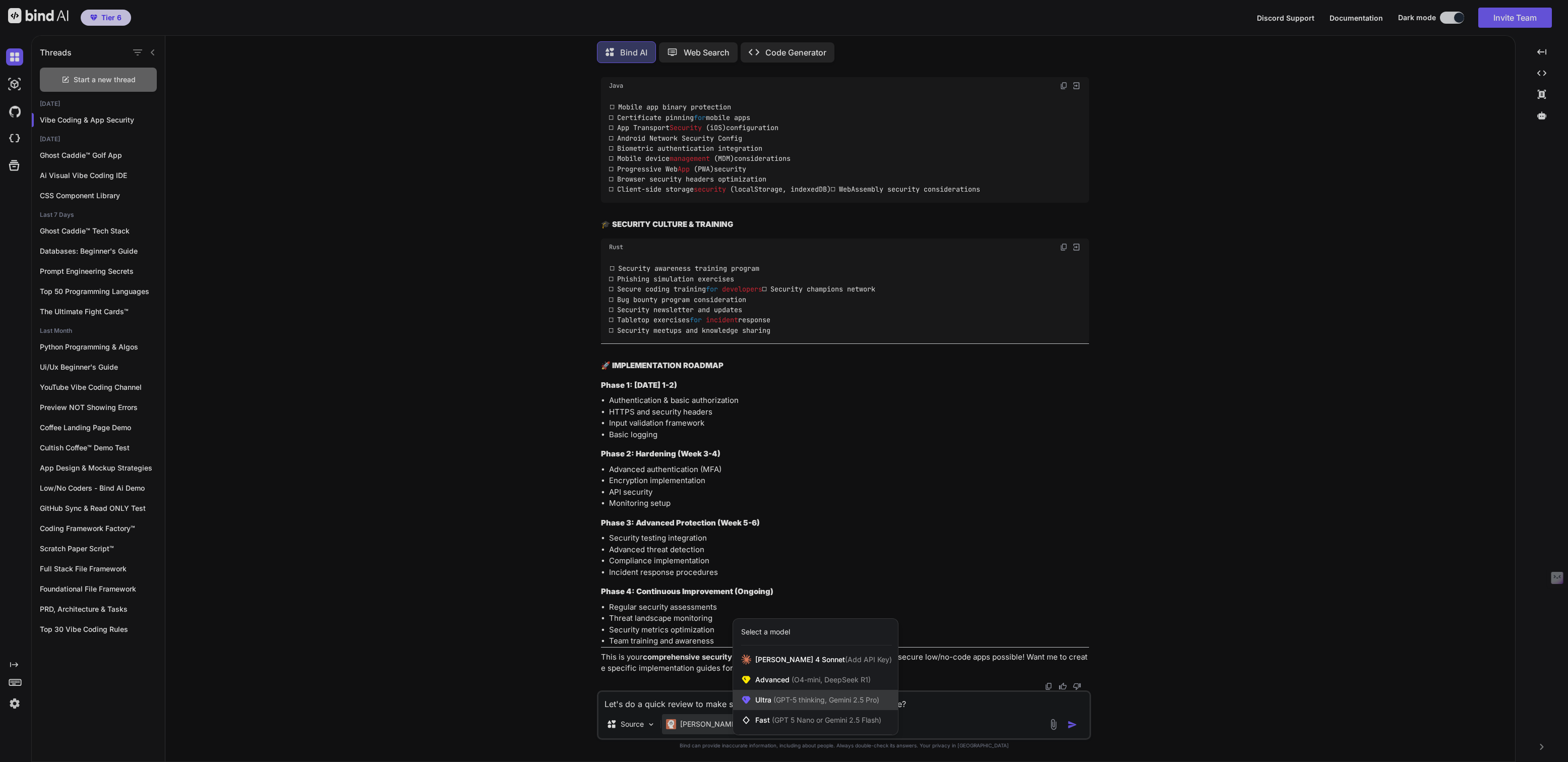
click at [785, 694] on div "Ultra (GPT-5 thinking, Gemini 2.5 Pro)" at bounding box center [815, 700] width 165 height 20
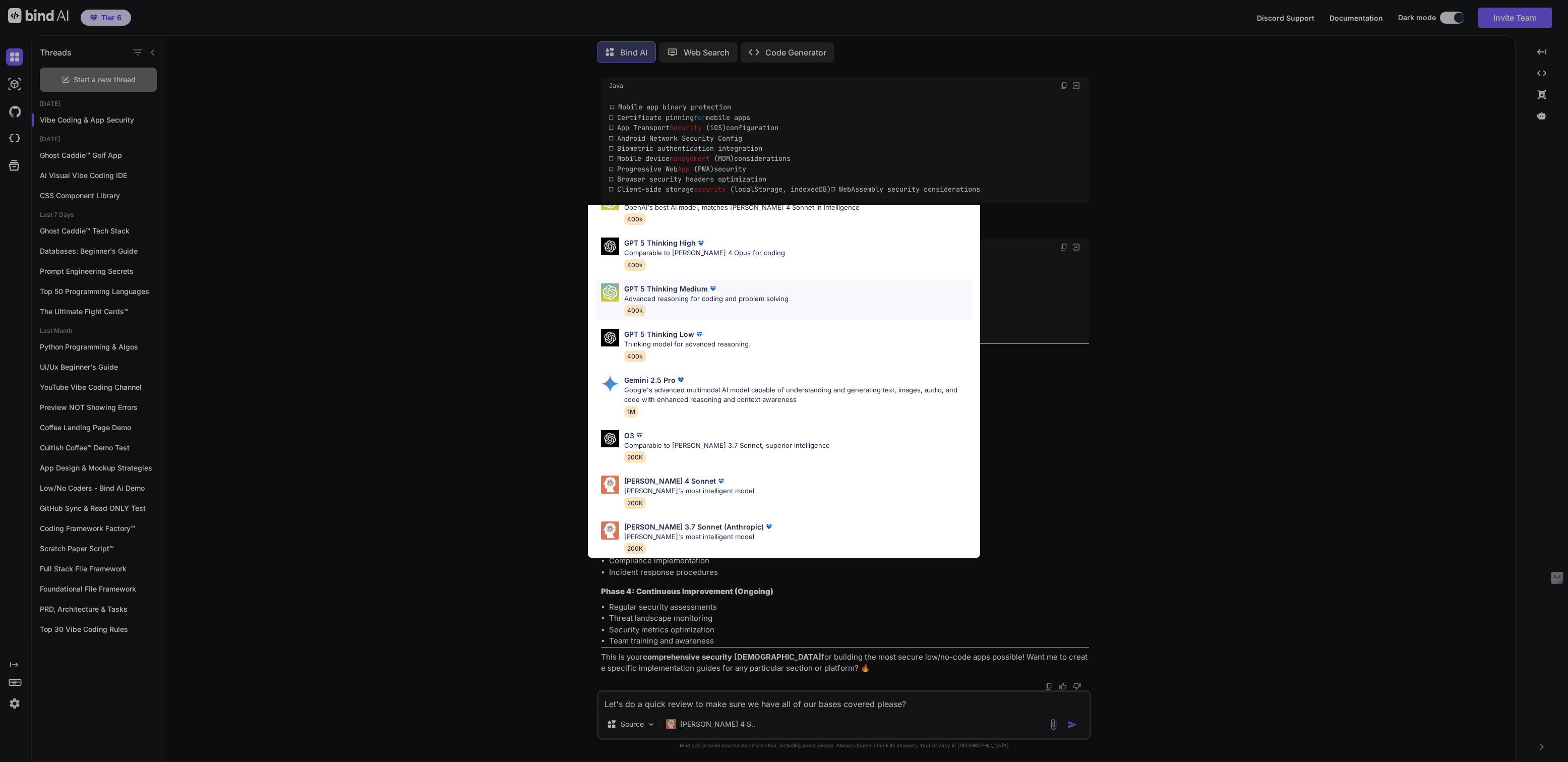
scroll to position [0, 0]
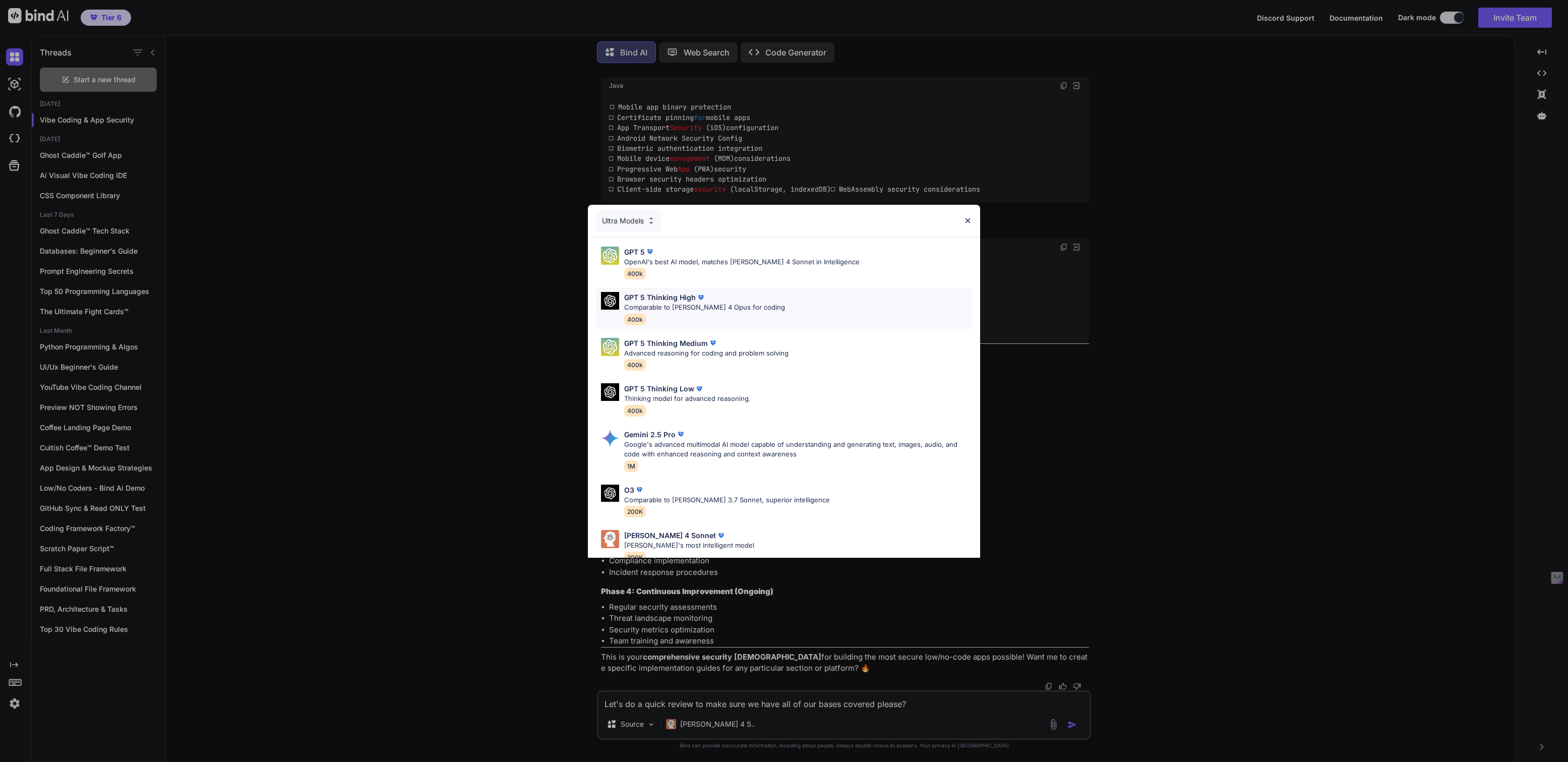
click at [667, 295] on p "GPT 5 Thinking High" at bounding box center [660, 297] width 72 height 11
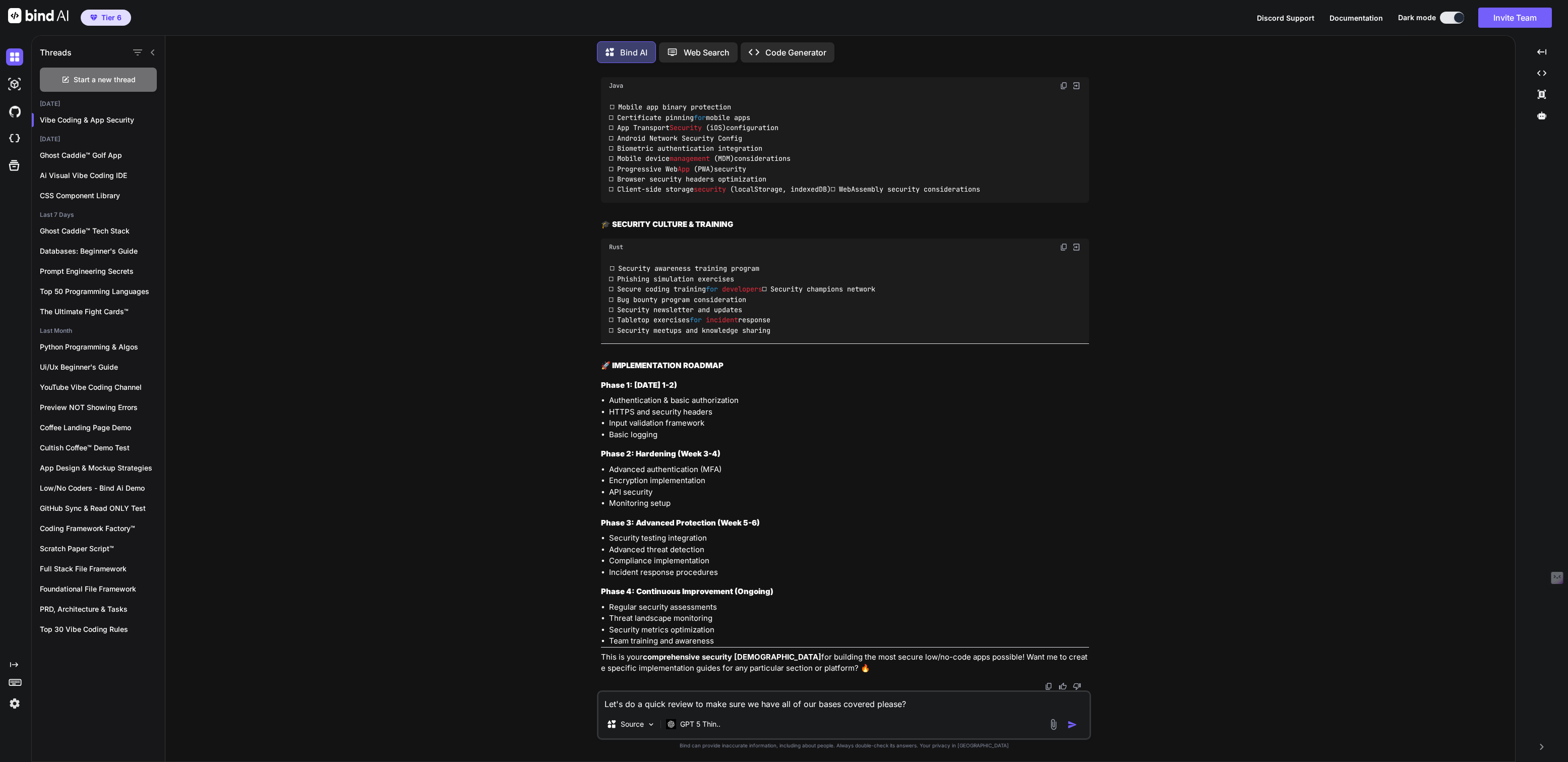
click at [695, 704] on textarea "Let's do a quick review to make sure we have all of our bases covered please?" at bounding box center [844, 700] width 491 height 18
click at [1012, 704] on textarea "Let's do a quick review of our security checklist to make sure we have all of o…" at bounding box center [844, 700] width 491 height 18
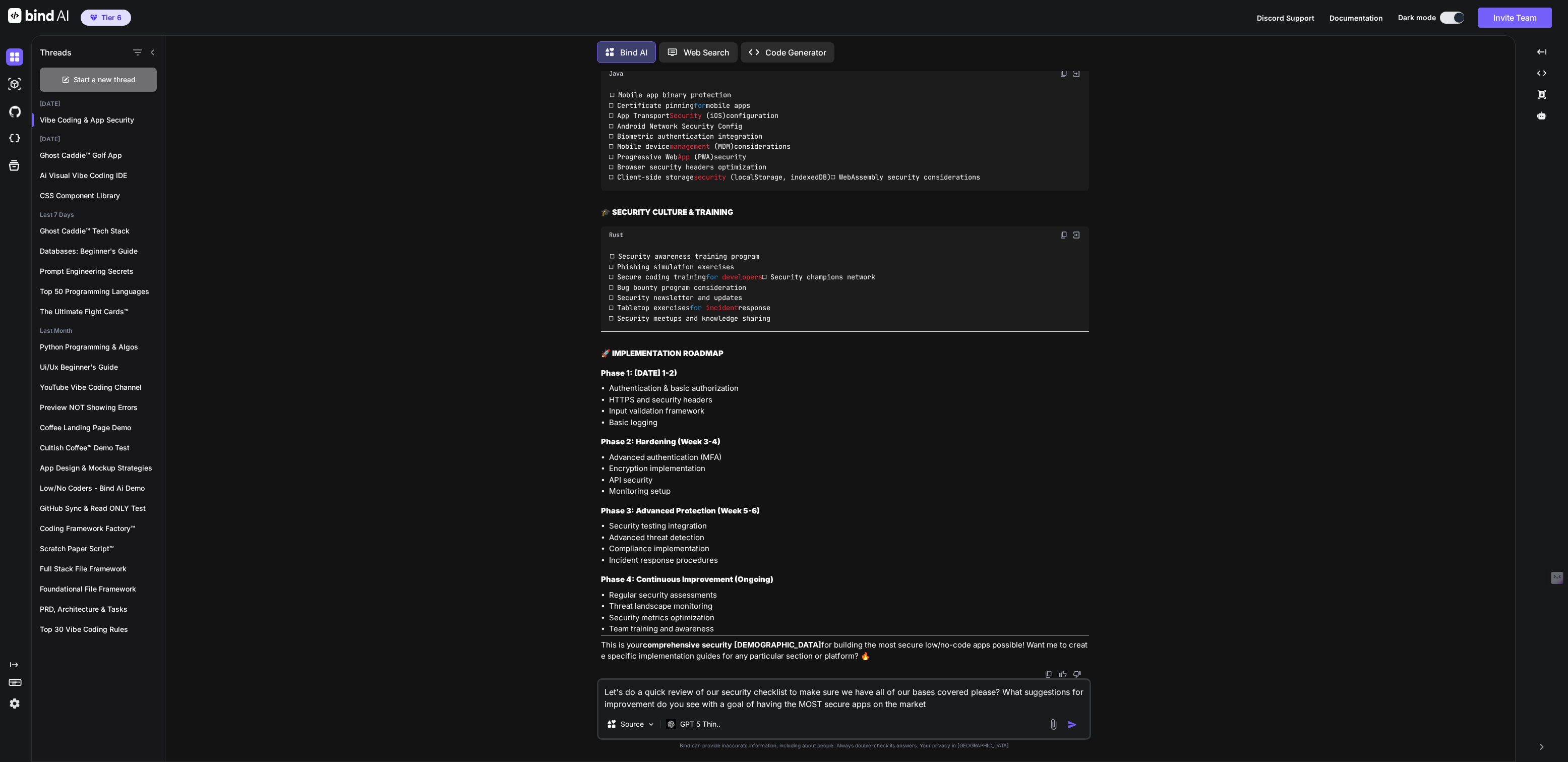
type textarea "Let's do a quick review of our security checklist to make sure we have all of o…"
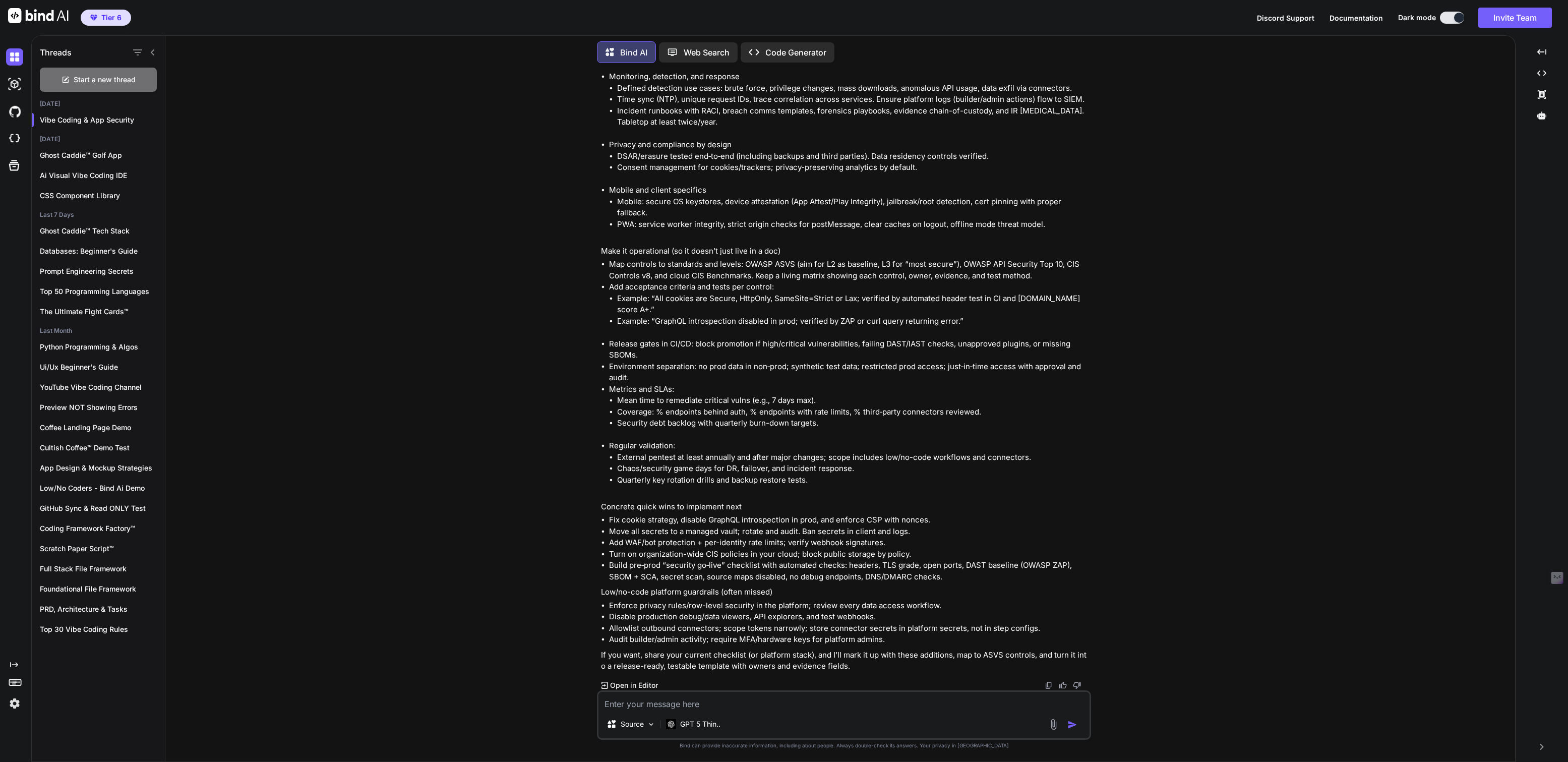
scroll to position [6020, 0]
click at [695, 725] on p "GPT 5 Thin.." at bounding box center [700, 724] width 40 height 10
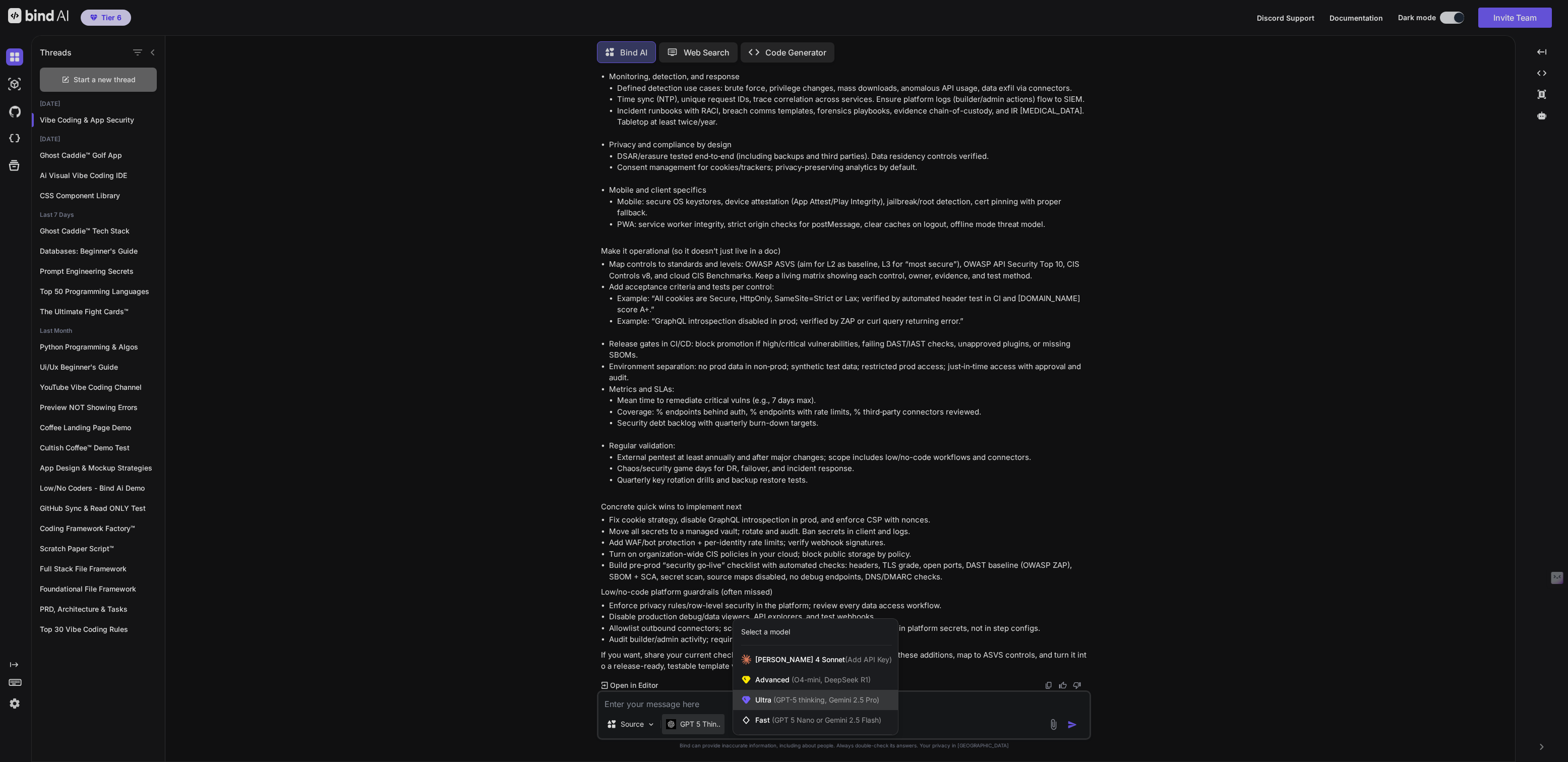
click at [778, 701] on span "(GPT-5 thinking, Gemini 2.5 Pro)" at bounding box center [825, 699] width 108 height 9
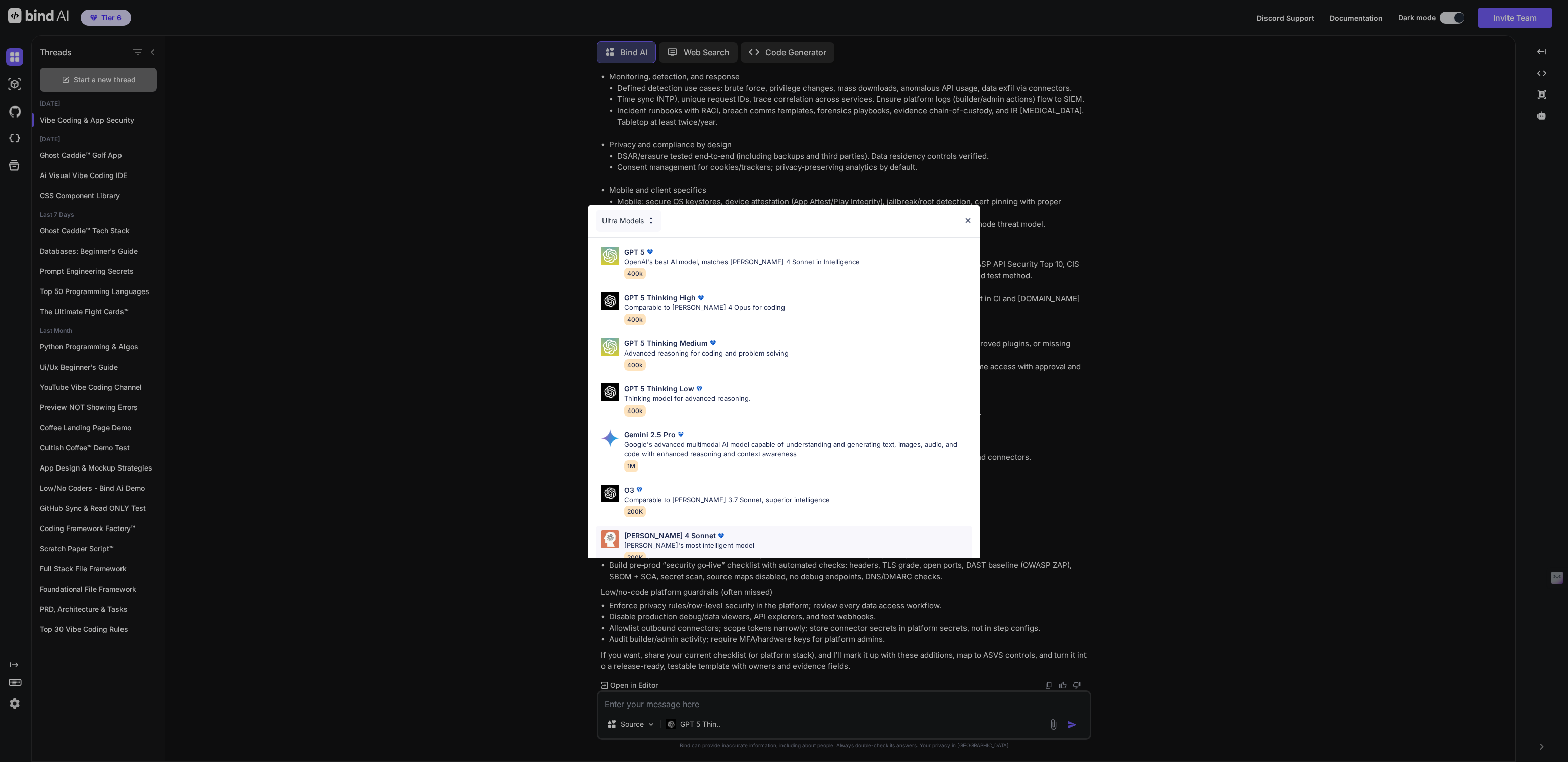
click at [657, 535] on p "Claude 4 Sonnet" at bounding box center [670, 535] width 92 height 11
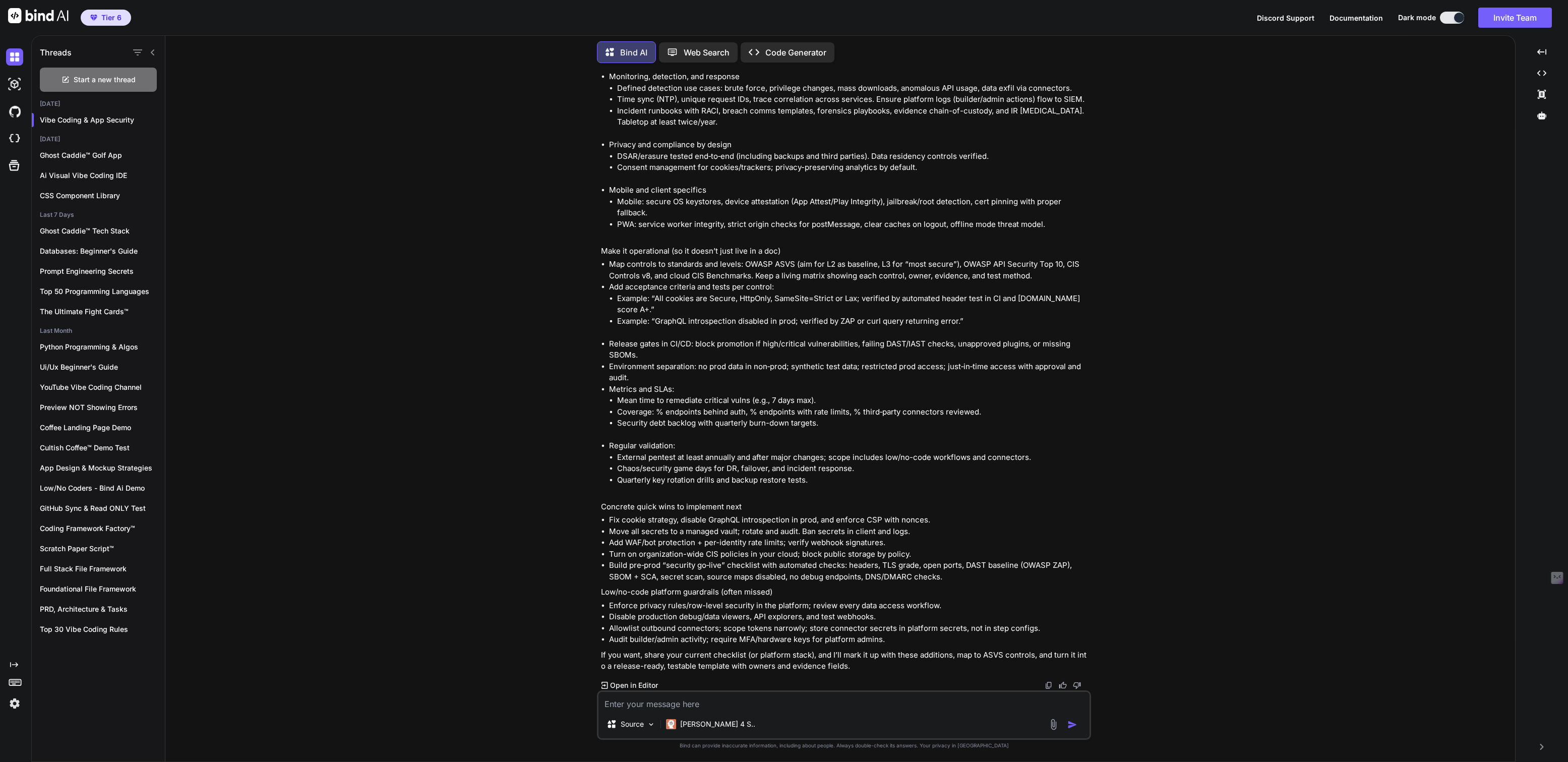
click at [665, 704] on textarea at bounding box center [844, 700] width 491 height 18
click at [891, 702] on textarea "Can you make these adjustments to our security checklist after running it trhou…" at bounding box center [844, 700] width 491 height 18
click at [933, 701] on textarea "Can you make these adjustments to our security checklist after running it throu…" at bounding box center [844, 700] width 491 height 18
click at [757, 705] on textarea "Can you make these adjustments to our security checklist after running it throu…" at bounding box center [844, 700] width 491 height 18
click at [776, 703] on textarea "Can you make these adjustments to our ultiimate security checklist after runnin…" at bounding box center [844, 700] width 491 height 18
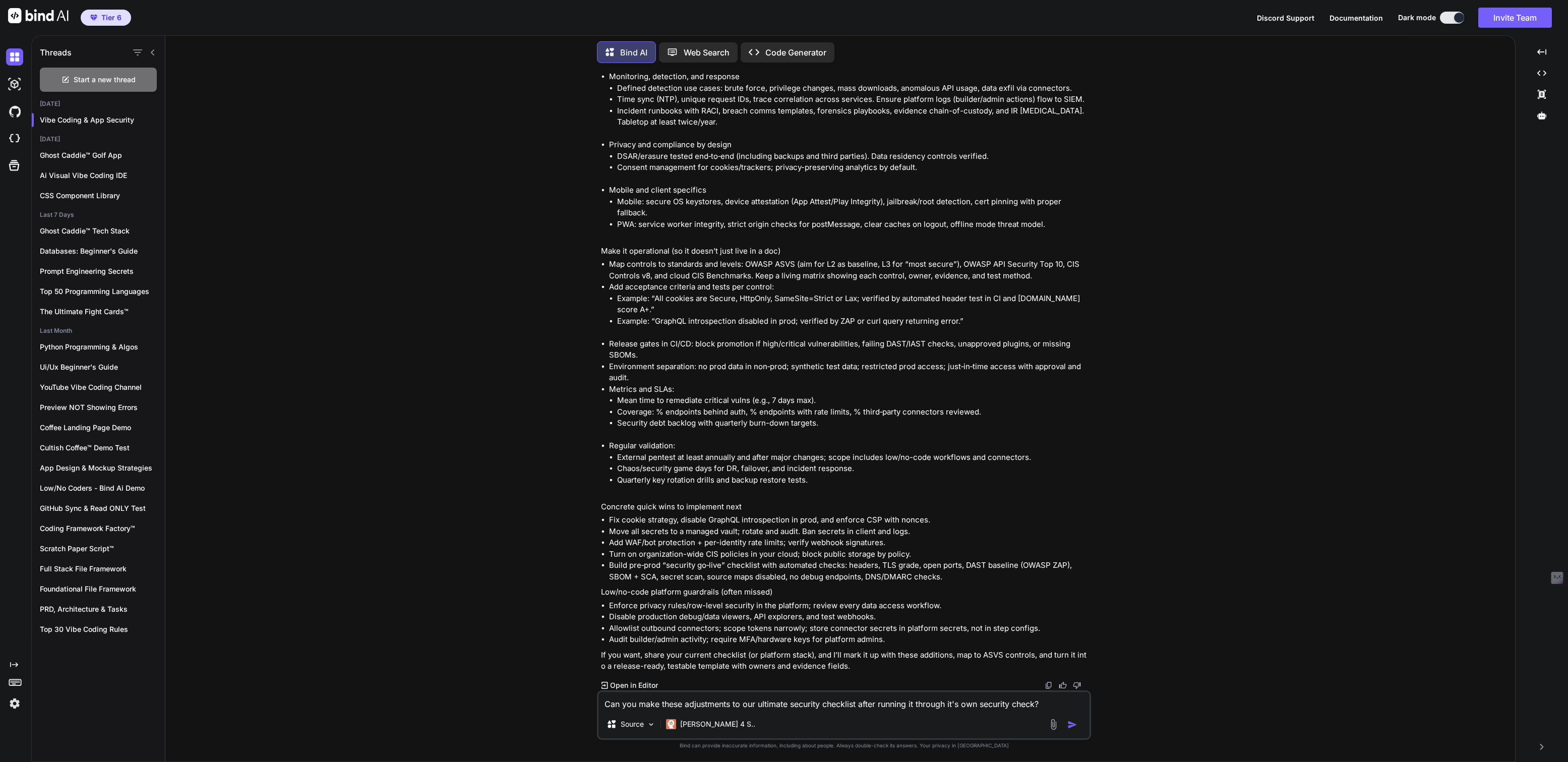
click at [1038, 703] on textarea "Can you make these adjustments to our ultimate security checklist after running…" at bounding box center [844, 700] width 491 height 18
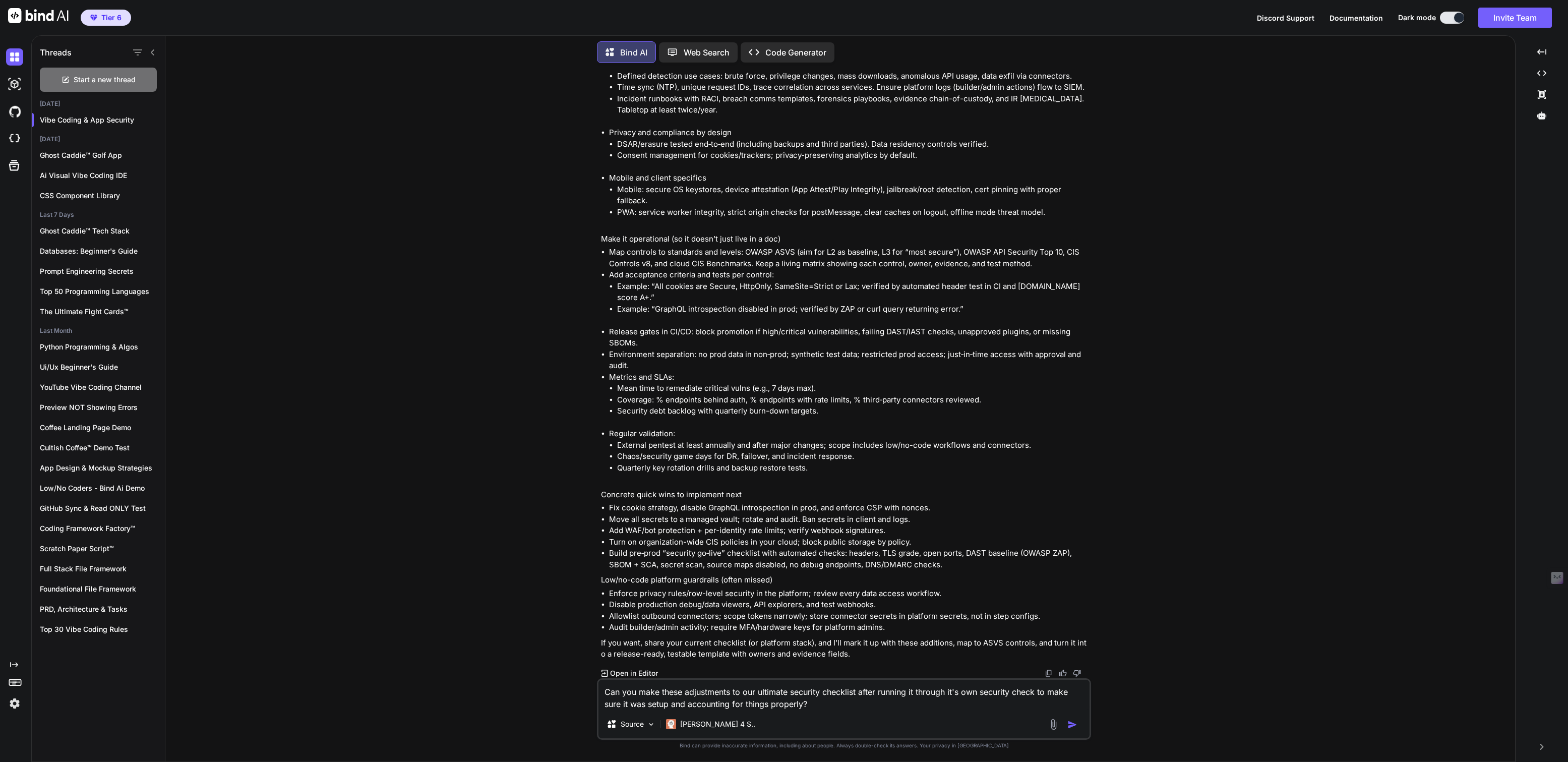
click at [670, 704] on textarea "Can you make these adjustments to our ultimate security checklist after running…" at bounding box center [844, 695] width 491 height 31
type textarea "Can you make these adjustments to our ultimate security checklist after running…"
click at [1069, 722] on img "button" at bounding box center [1072, 724] width 10 height 10
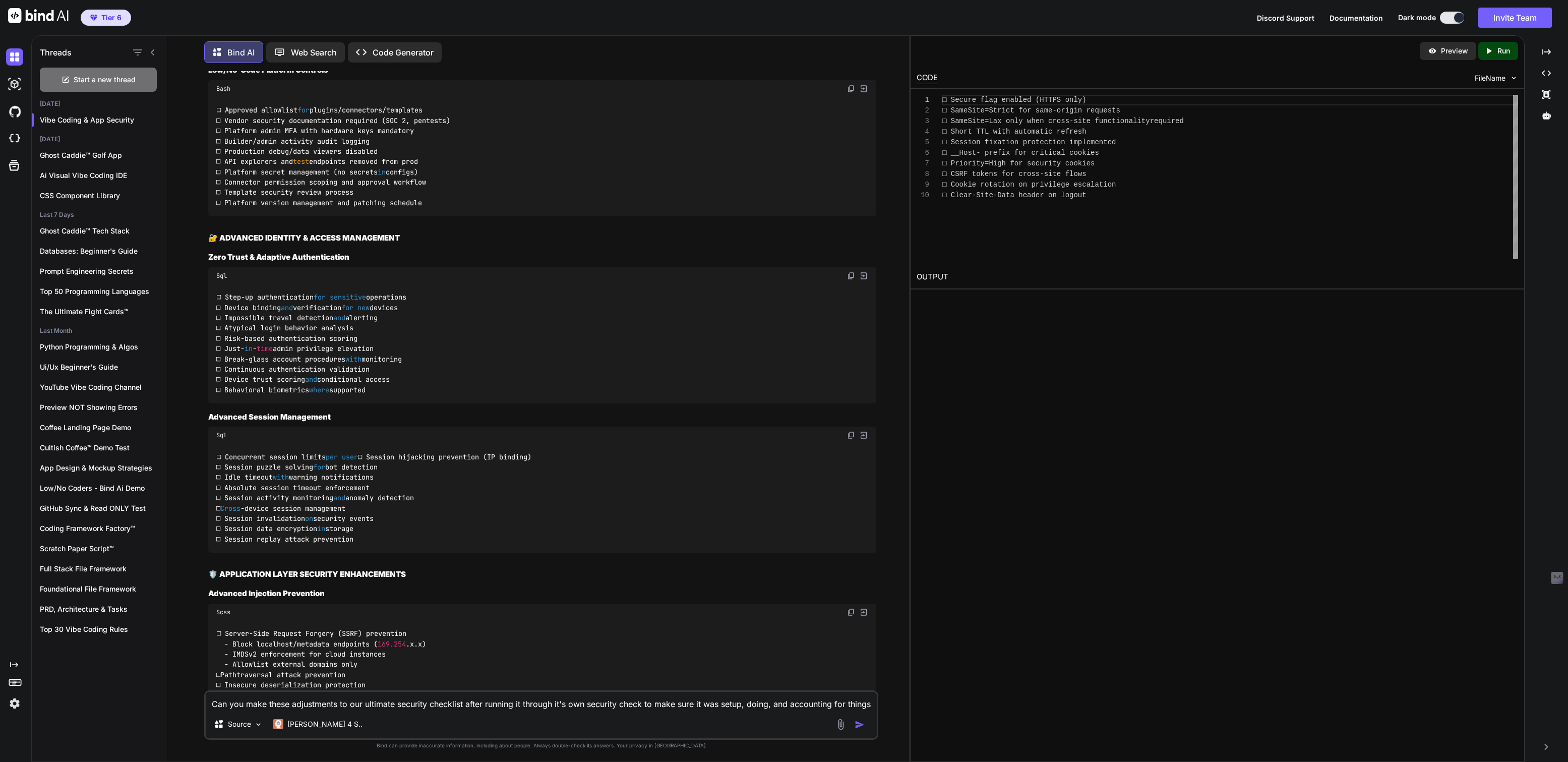
scroll to position [7536, 0]
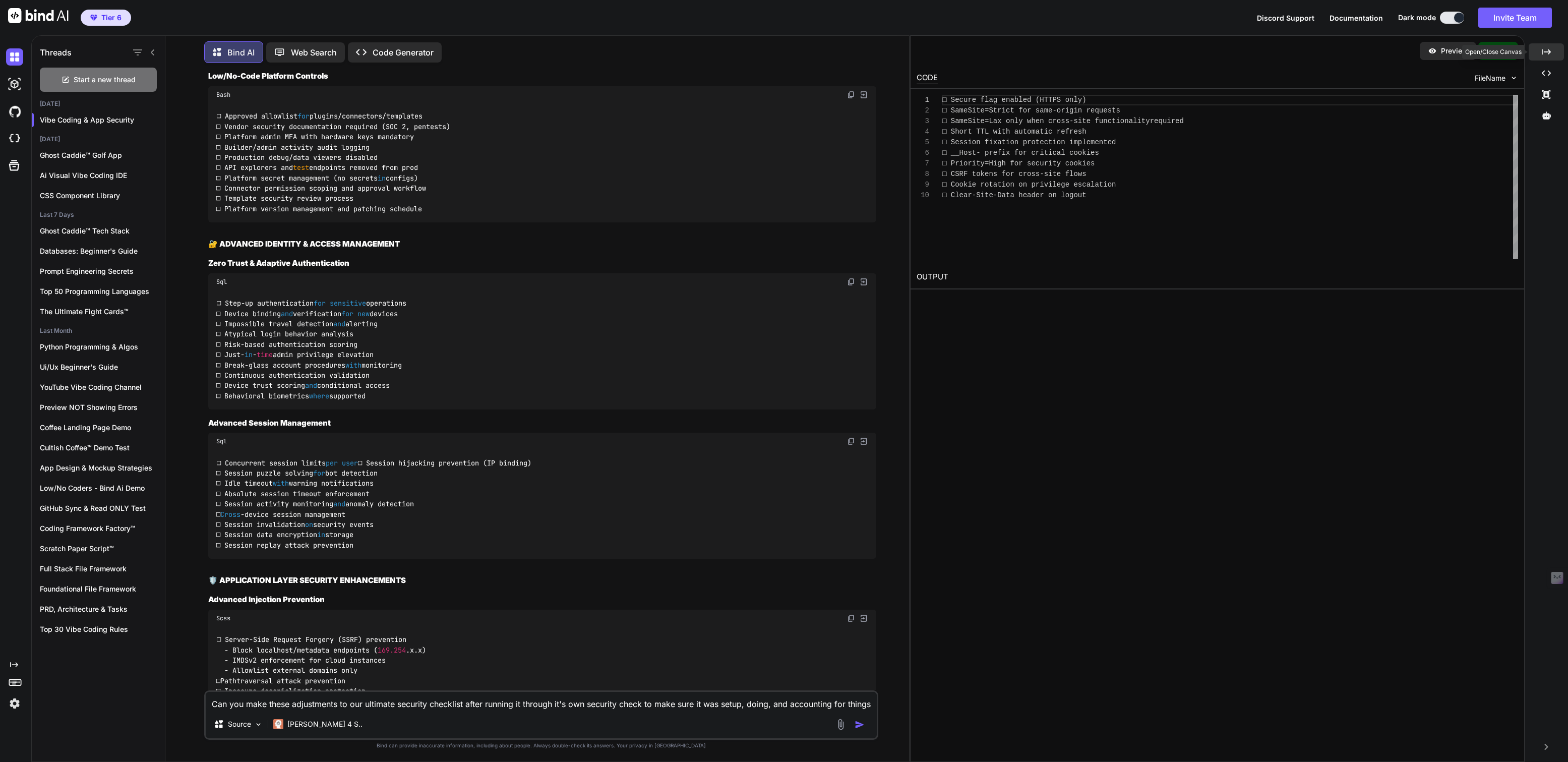
click at [1551, 44] on div "Created with Pixso." at bounding box center [1546, 52] width 35 height 17
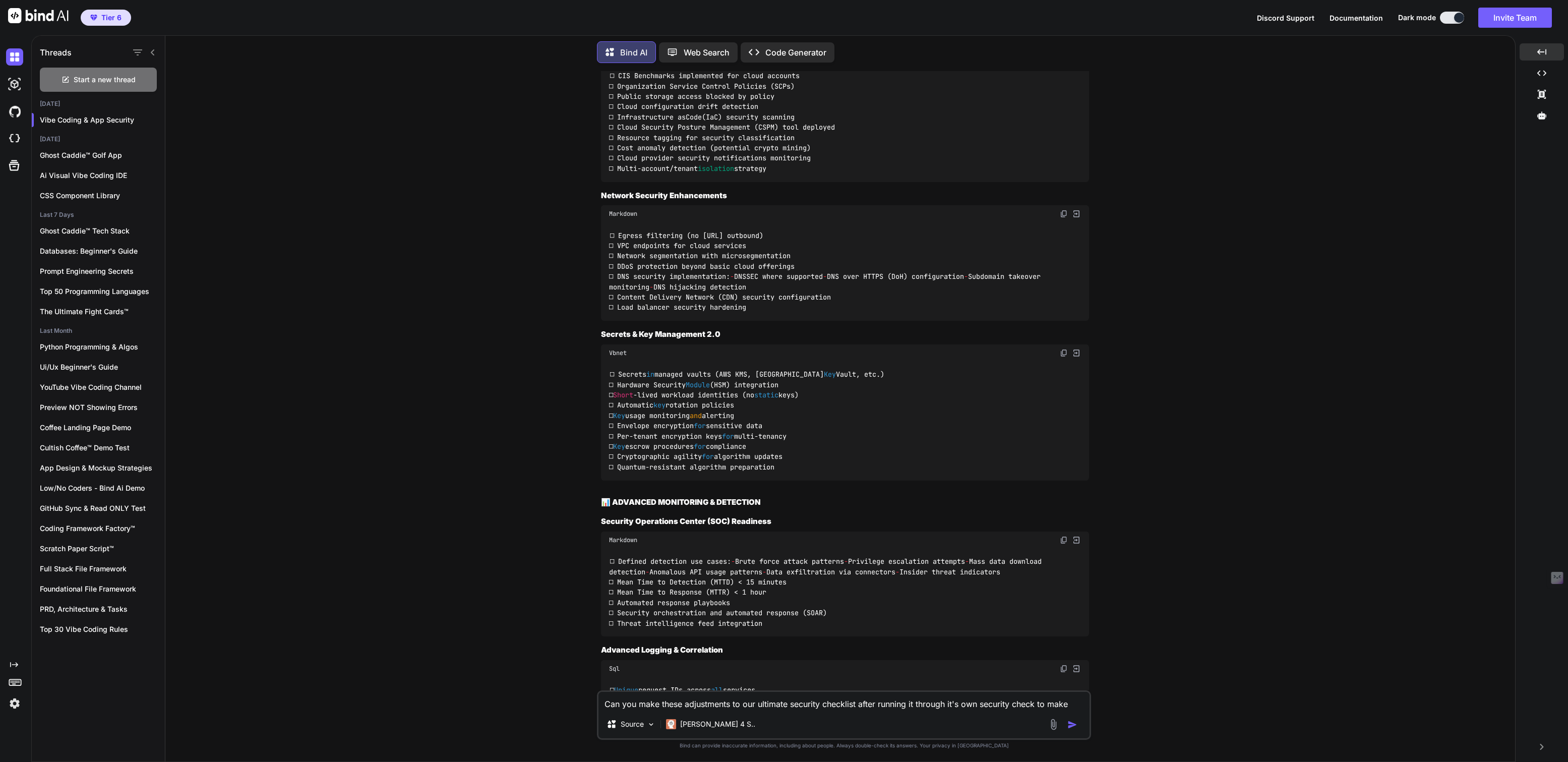
scroll to position [9530, 0]
